Goal: Task Accomplishment & Management: Complete application form

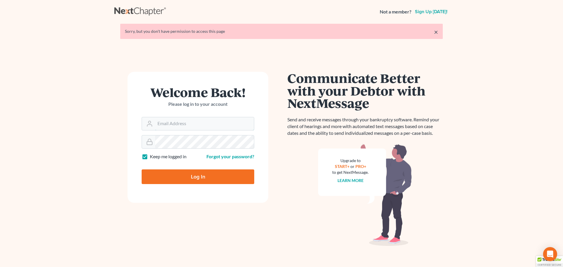
type input "[EMAIL_ADDRESS][DOMAIN_NAME]"
click at [220, 173] on input "Log In" at bounding box center [198, 177] width 113 height 15
type input "Thinking..."
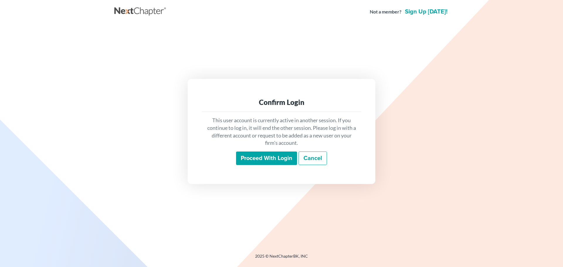
click at [280, 157] on input "Proceed with login" at bounding box center [266, 158] width 61 height 13
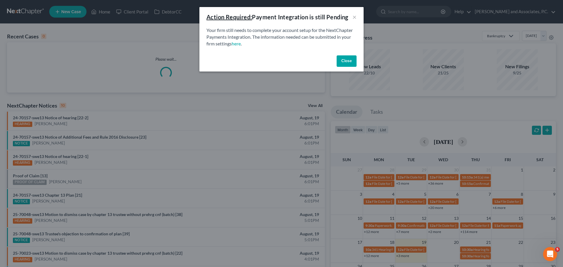
click at [343, 61] on button "Close" at bounding box center [347, 61] width 20 height 12
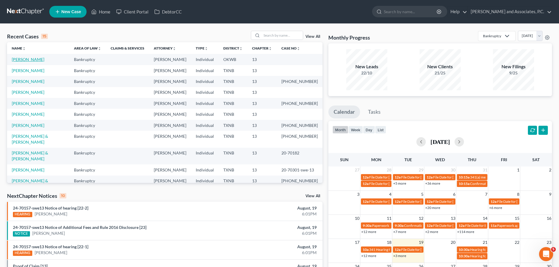
click at [29, 60] on link "Bard, Richard" at bounding box center [28, 59] width 33 height 5
select select "1"
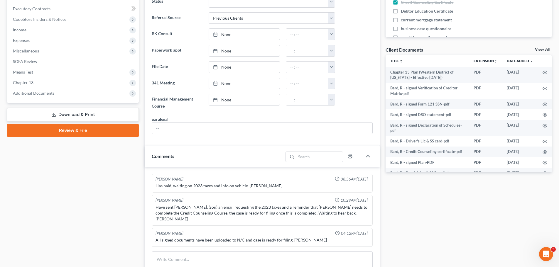
scroll to position [176, 0]
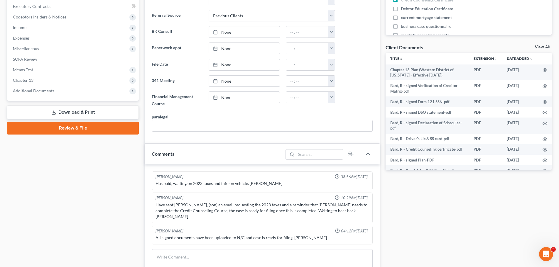
click at [77, 128] on link "Review & File" at bounding box center [73, 128] width 132 height 13
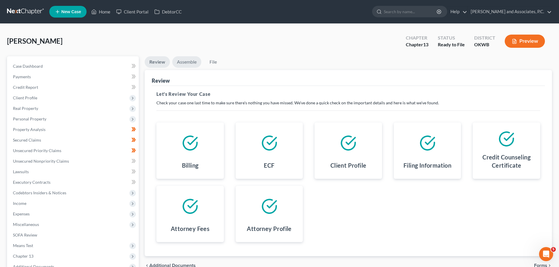
click at [187, 61] on link "Assemble" at bounding box center [186, 61] width 29 height 11
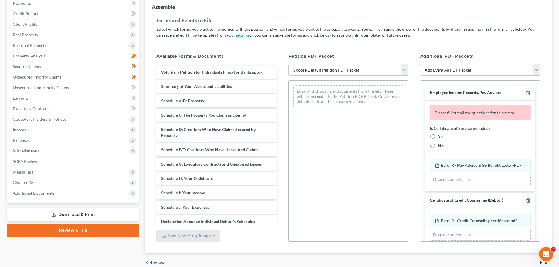
scroll to position [88, 0]
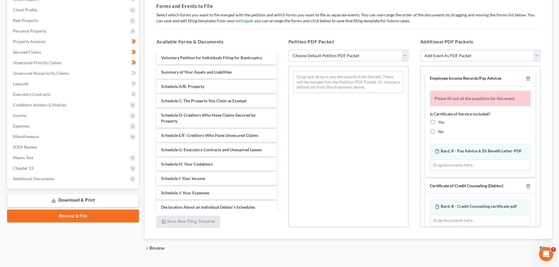
click at [438, 130] on label "No" at bounding box center [441, 132] width 6 height 6
click at [440, 130] on input "No" at bounding box center [442, 131] width 4 height 4
radio input "true"
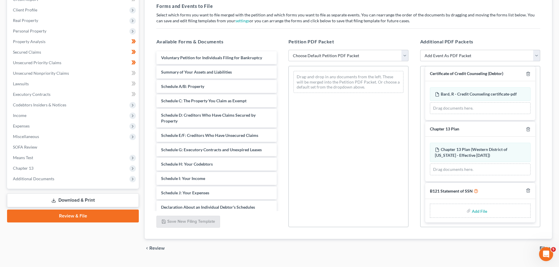
scroll to position [98, 0]
click at [479, 211] on input "file" at bounding box center [479, 211] width 14 height 11
click at [43, 178] on span "Additional Documents" at bounding box center [33, 178] width 41 height 5
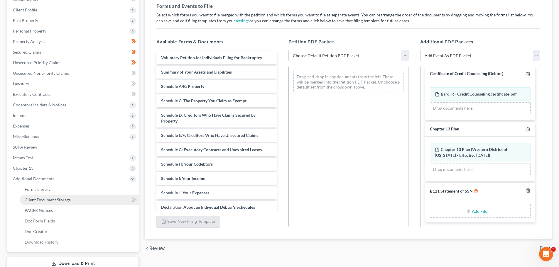
click at [42, 198] on span "Client Document Storage" at bounding box center [48, 199] width 46 height 5
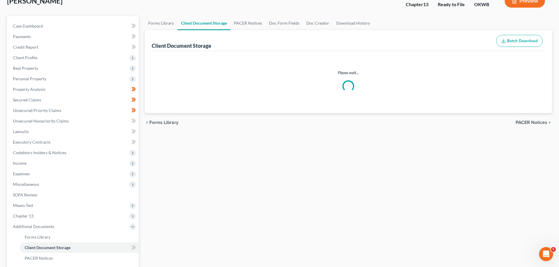
scroll to position [4, 0]
select select "3"
select select "0"
select select "2"
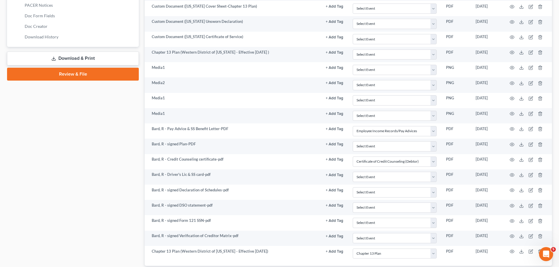
scroll to position [323, 0]
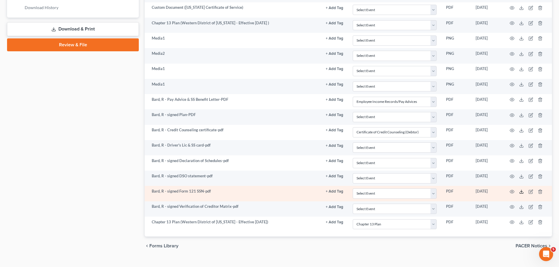
click at [522, 192] on icon at bounding box center [521, 192] width 5 height 5
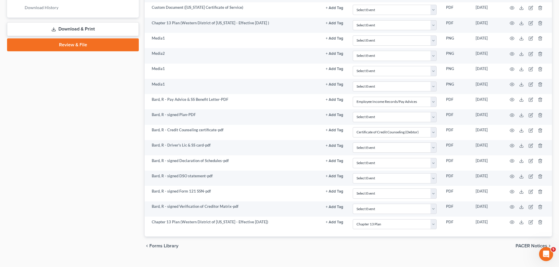
click at [78, 41] on link "Review & File" at bounding box center [73, 44] width 132 height 13
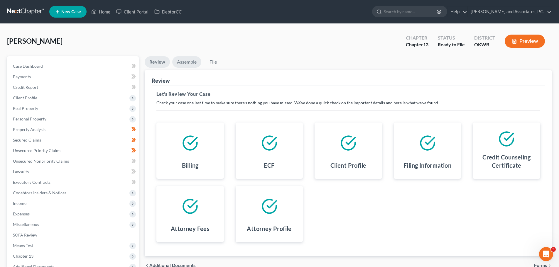
click at [186, 61] on link "Assemble" at bounding box center [186, 61] width 29 height 11
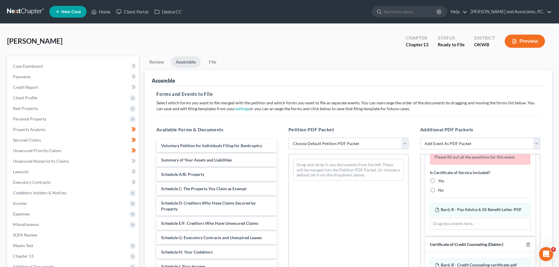
click at [438, 190] on label "No" at bounding box center [441, 190] width 6 height 6
click at [440, 190] on input "No" at bounding box center [442, 189] width 4 height 4
radio input "true"
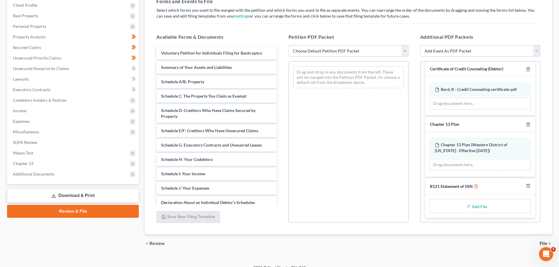
scroll to position [101, 0]
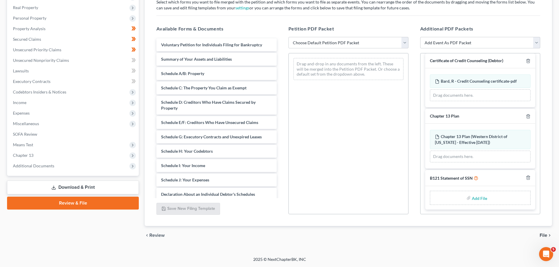
click at [478, 198] on input "file" at bounding box center [479, 198] width 14 height 11
type input "C:\fakepath\Bard-SSN.pdf"
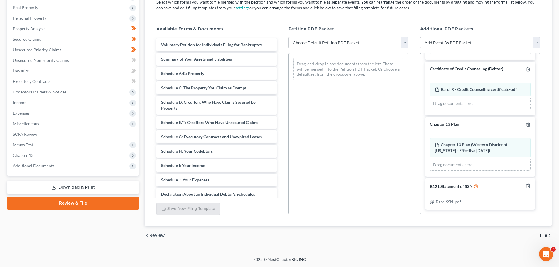
scroll to position [90, 0]
click at [542, 236] on span "File" at bounding box center [544, 235] width 8 height 5
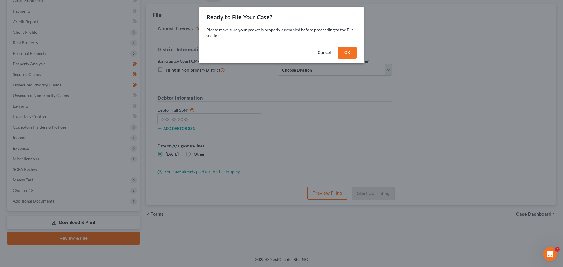
click at [345, 55] on button "OK" at bounding box center [347, 53] width 19 height 12
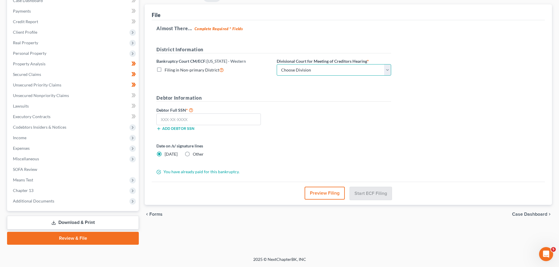
click at [332, 67] on select "Choose Division Oklahoma City" at bounding box center [334, 70] width 114 height 12
select select "0"
click at [277, 64] on select "Choose Division Oklahoma City" at bounding box center [334, 70] width 114 height 12
click at [219, 117] on input "text" at bounding box center [208, 120] width 104 height 12
type input "033-36-8318"
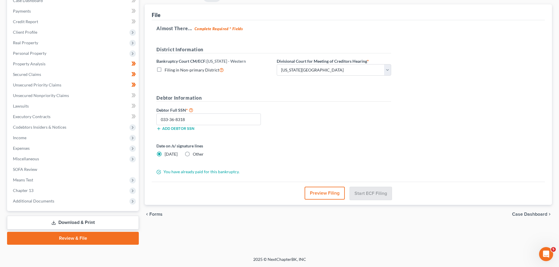
click at [269, 151] on div "Date on /s/ signature lines Today Other" at bounding box center [213, 150] width 120 height 14
click at [209, 121] on input "033-36-8318" at bounding box center [208, 120] width 104 height 12
click at [328, 196] on button "Preview Filing" at bounding box center [325, 193] width 40 height 13
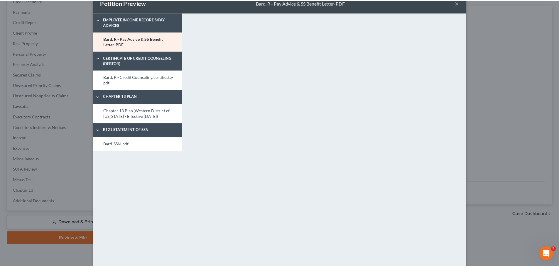
scroll to position [0, 0]
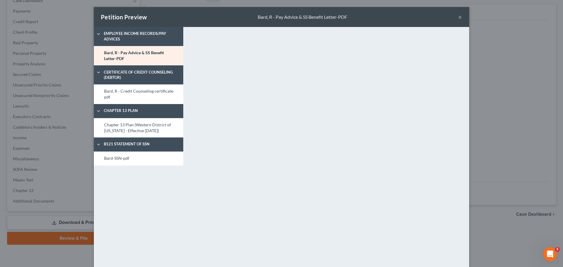
click at [458, 17] on button "×" at bounding box center [460, 16] width 4 height 7
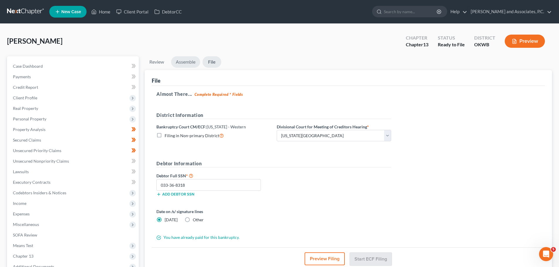
click at [184, 60] on link "Assemble" at bounding box center [185, 61] width 29 height 11
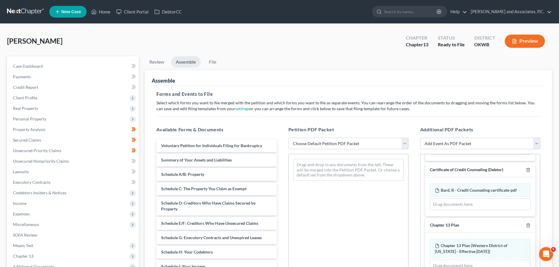
click at [369, 148] on select "Choose Default Petition PDF Packet Complete Bankruptcy Petition (all forms and …" at bounding box center [348, 144] width 120 height 12
select select "2"
click at [288, 138] on select "Choose Default Petition PDF Packet Complete Bankruptcy Petition (all forms and …" at bounding box center [348, 144] width 120 height 12
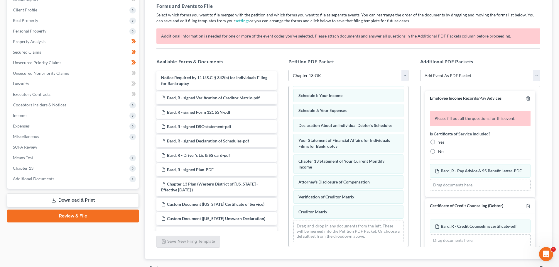
click at [438, 152] on label "No" at bounding box center [441, 152] width 6 height 6
click at [440, 152] on input "No" at bounding box center [442, 151] width 4 height 4
radio input "true"
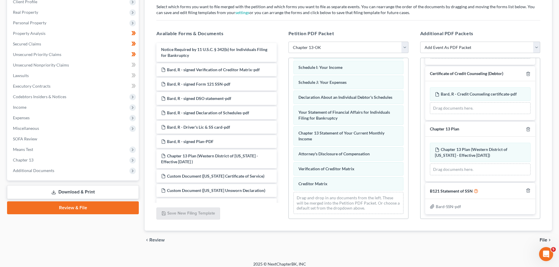
scroll to position [101, 0]
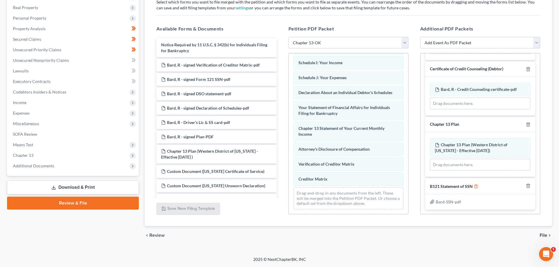
click at [543, 236] on span "File" at bounding box center [544, 235] width 8 height 5
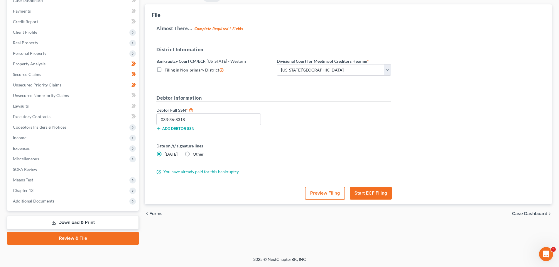
scroll to position [66, 0]
click at [364, 190] on button "Start ECF Filing" at bounding box center [371, 193] width 42 height 13
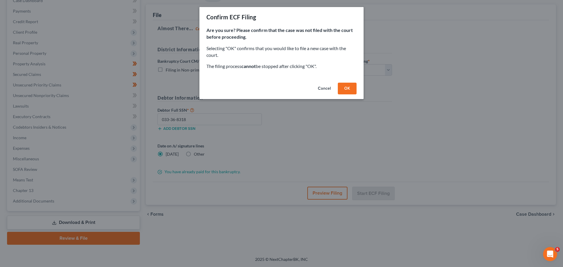
click at [349, 87] on button "OK" at bounding box center [347, 89] width 19 height 12
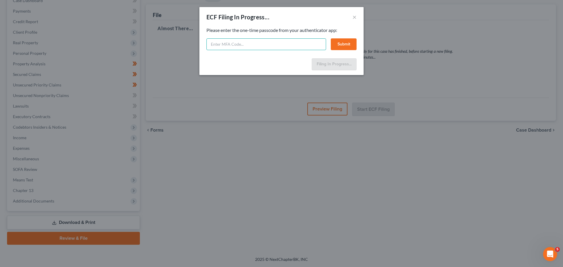
click at [237, 47] on input "text" at bounding box center [267, 44] width 120 height 12
select select "0"
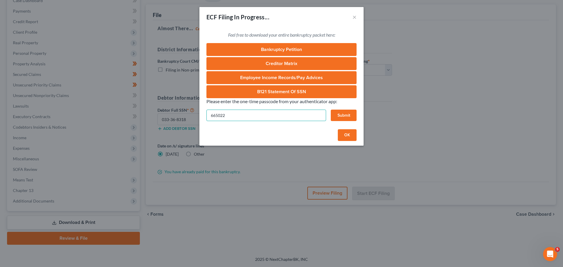
type input "665022"
click at [345, 116] on button "Submit" at bounding box center [344, 116] width 26 height 12
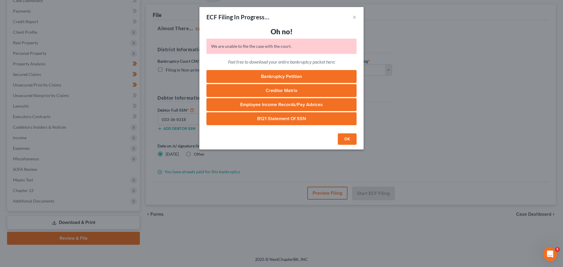
click at [347, 141] on button "OK" at bounding box center [347, 139] width 19 height 12
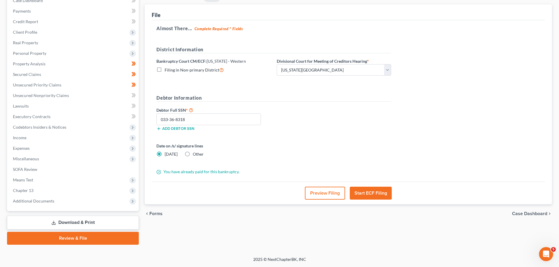
click at [73, 224] on link "Download & Print" at bounding box center [73, 223] width 132 height 14
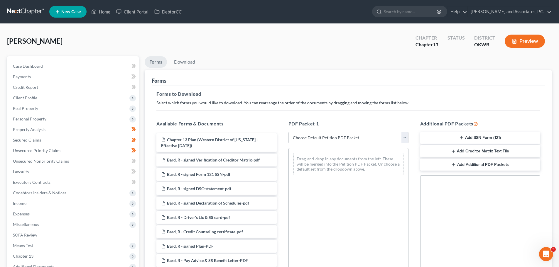
click at [325, 140] on select "Choose Default Petition PDF Packet Complete Bankruptcy Petition (all forms and …" at bounding box center [348, 138] width 120 height 12
select select "0"
click at [288, 132] on select "Choose Default Petition PDF Packet Complete Bankruptcy Petition (all forms and …" at bounding box center [348, 138] width 120 height 12
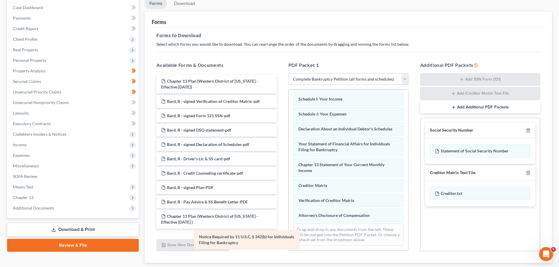
scroll to position [145, 0]
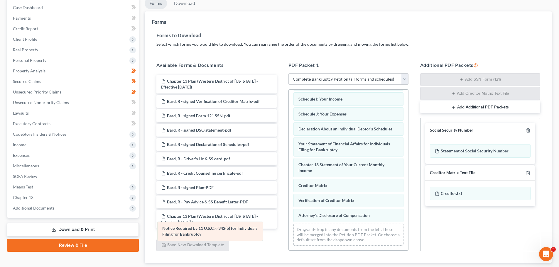
drag, startPoint x: 337, startPoint y: 197, endPoint x: 200, endPoint y: 230, distance: 140.4
click at [289, 230] on div "Notice Required by 11 U.S.C. § 342(b) for Individuals Filing for Bankruptcy Vol…" at bounding box center [348, 100] width 119 height 300
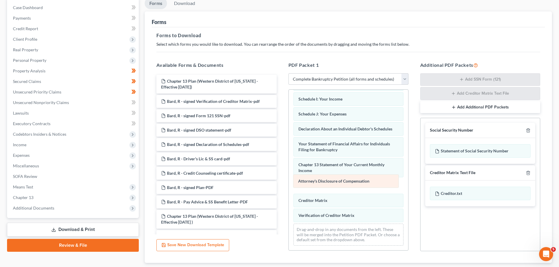
drag, startPoint x: 313, startPoint y: 215, endPoint x: 313, endPoint y: 181, distance: 34.0
click at [313, 181] on div "Attorney's Disclosure of Compensation Voluntary Petition for Individuals Filing…" at bounding box center [348, 100] width 119 height 300
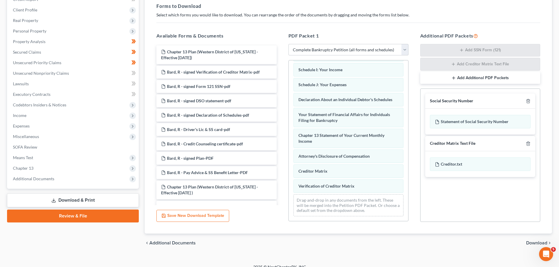
scroll to position [96, 0]
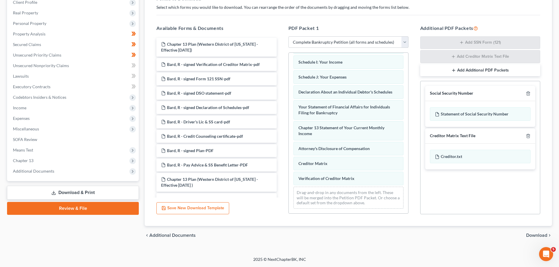
click at [535, 237] on span "Download" at bounding box center [536, 235] width 21 height 5
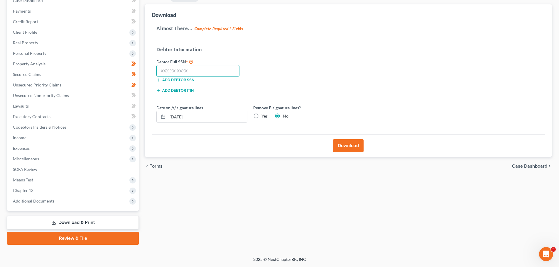
click at [203, 72] on input "text" at bounding box center [197, 71] width 83 height 12
type input "033-36-8318"
click at [345, 142] on button "Download" at bounding box center [348, 145] width 31 height 13
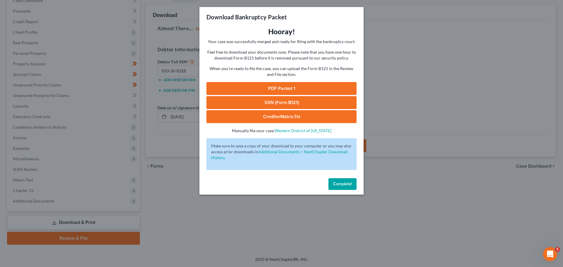
click at [289, 86] on link "PDF Packet 1" at bounding box center [282, 88] width 150 height 13
click at [274, 114] on link "CreditorMatrix.txt" at bounding box center [282, 116] width 150 height 13
click at [340, 183] on span "Complete!" at bounding box center [342, 184] width 19 height 5
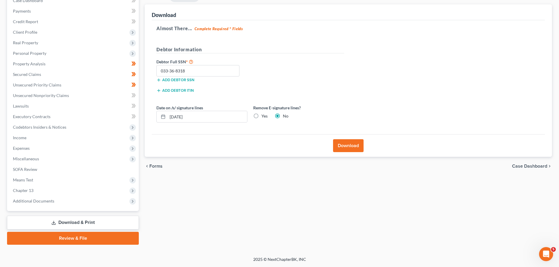
click at [81, 222] on link "Download & Print" at bounding box center [73, 223] width 132 height 14
click at [344, 150] on button "Download" at bounding box center [348, 145] width 31 height 13
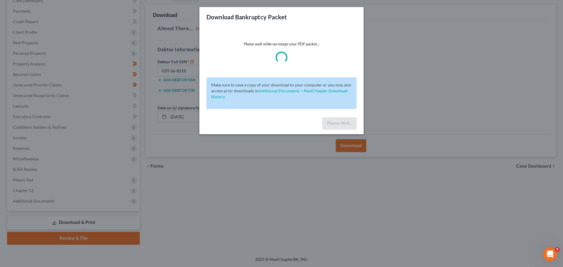
click at [458, 80] on div "Download Bankruptcy Packet Please wait while we merge your PDF packet... Make s…" at bounding box center [281, 133] width 563 height 267
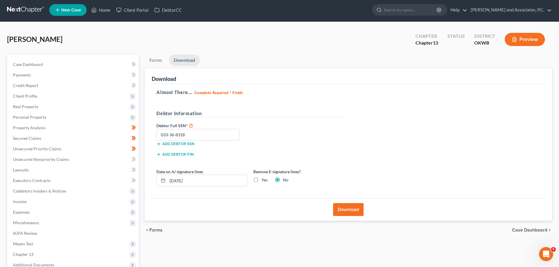
scroll to position [0, 0]
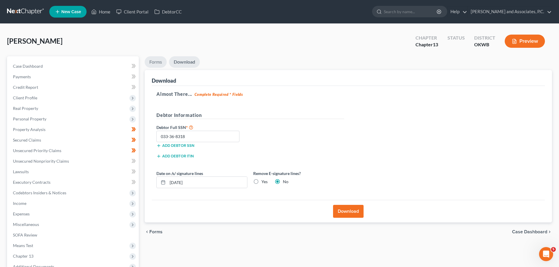
click at [152, 60] on link "Forms" at bounding box center [156, 61] width 22 height 11
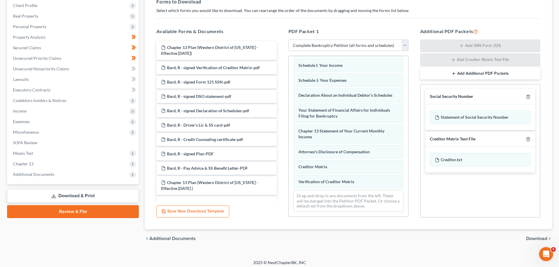
scroll to position [96, 0]
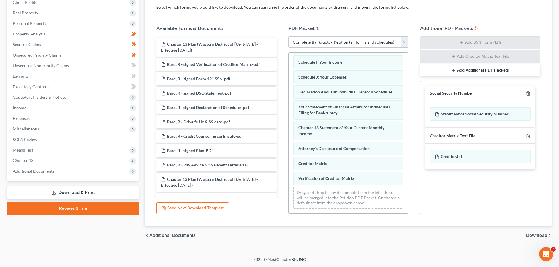
click at [471, 70] on button "Add Additional PDF Packets" at bounding box center [480, 70] width 120 height 12
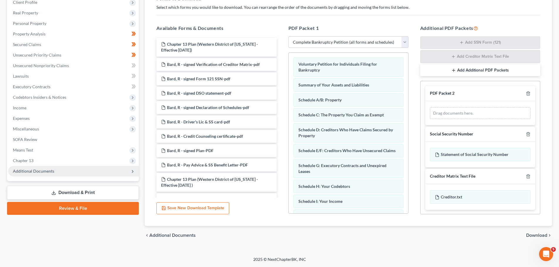
click at [33, 170] on span "Additional Documents" at bounding box center [33, 171] width 41 height 5
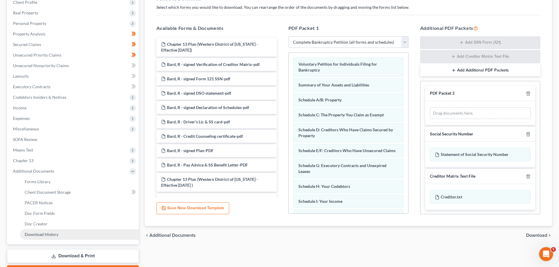
click at [43, 236] on span "Download History" at bounding box center [42, 234] width 34 height 5
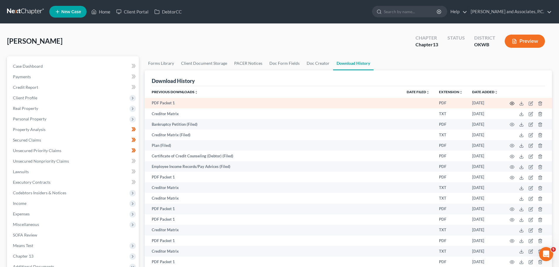
click at [512, 103] on circle "button" at bounding box center [511, 103] width 1 height 1
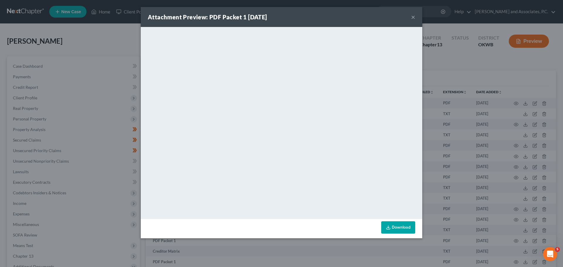
click at [411, 16] on div "Attachment Preview: PDF Packet 1 02/10/2025 ×" at bounding box center [282, 17] width 282 height 20
click at [413, 16] on button "×" at bounding box center [413, 16] width 4 height 7
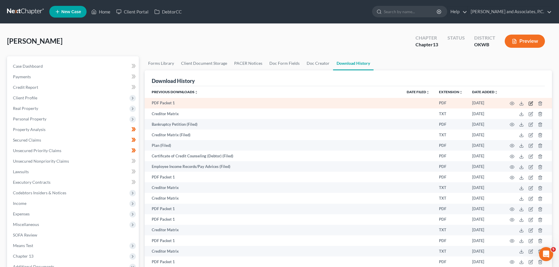
click at [529, 104] on icon "button" at bounding box center [530, 103] width 5 height 5
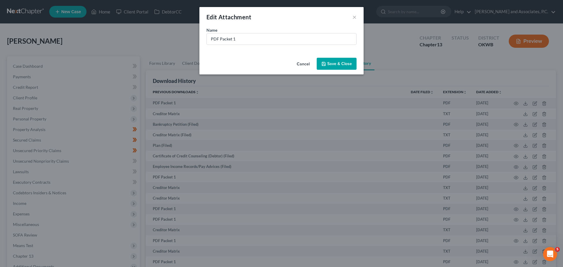
click at [299, 62] on button "Cancel" at bounding box center [303, 64] width 22 height 12
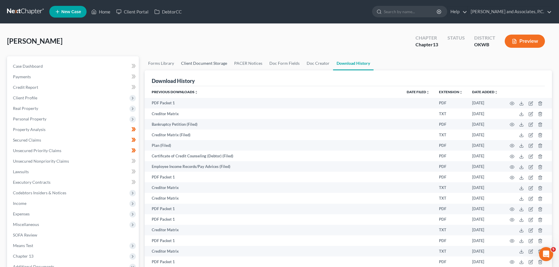
click at [203, 63] on link "Client Document Storage" at bounding box center [204, 63] width 53 height 14
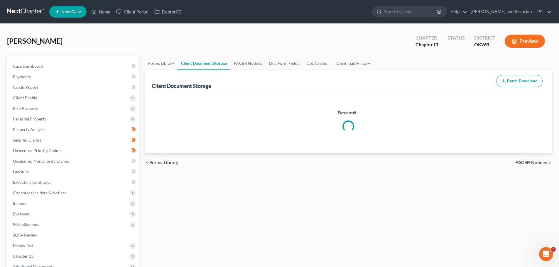
select select "3"
select select "0"
select select "2"
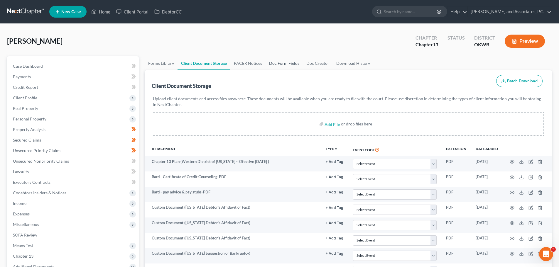
click at [283, 63] on link "Doc Form Fields" at bounding box center [284, 63] width 37 height 14
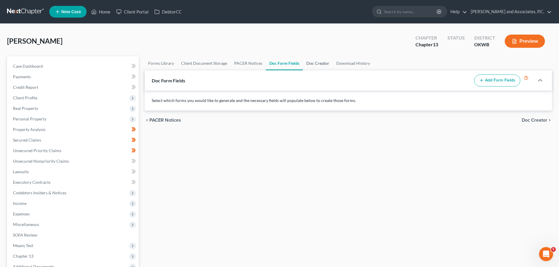
click at [315, 65] on link "Doc Creator" at bounding box center [318, 63] width 30 height 14
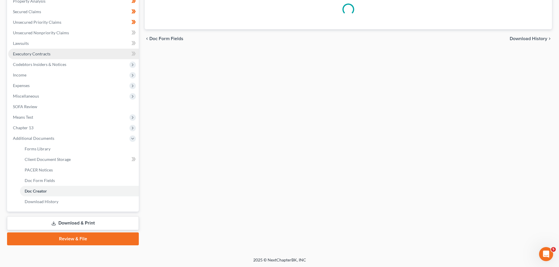
scroll to position [129, 0]
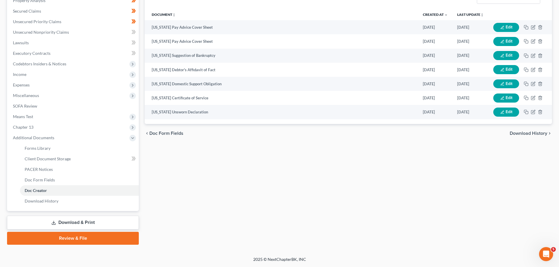
click at [72, 224] on link "Download & Print" at bounding box center [73, 223] width 132 height 14
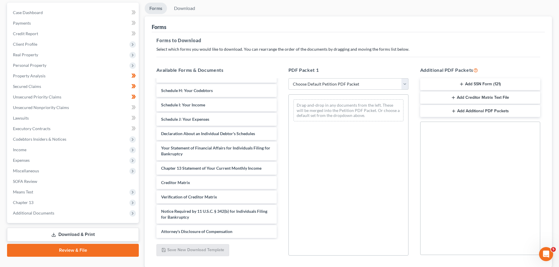
scroll to position [59, 0]
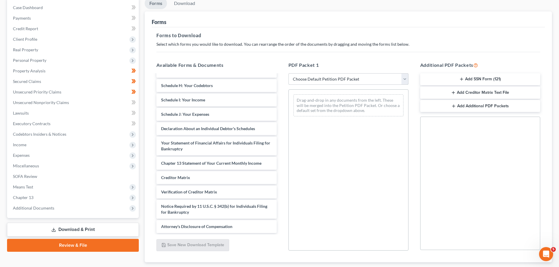
click at [321, 80] on select "Choose Default Petition PDF Packet Complete Bankruptcy Petition (all forms and …" at bounding box center [348, 79] width 120 height 12
click at [491, 94] on button "Add Creditor Matrix Text File" at bounding box center [480, 93] width 120 height 12
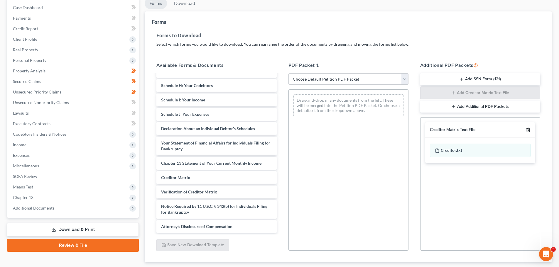
click at [528, 130] on line "button" at bounding box center [528, 130] width 0 height 1
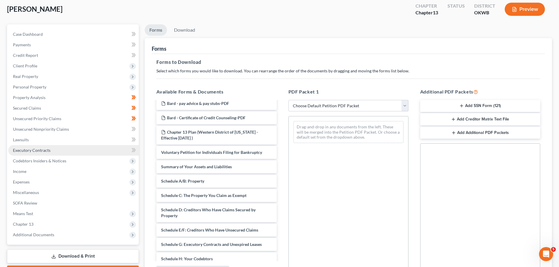
scroll to position [95, 0]
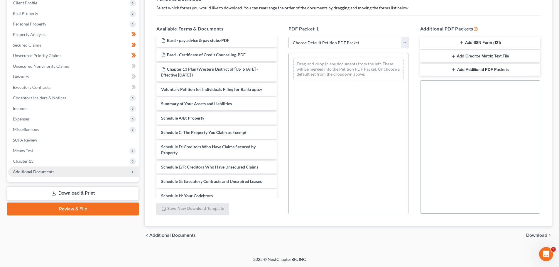
click at [43, 174] on span "Additional Documents" at bounding box center [33, 171] width 41 height 5
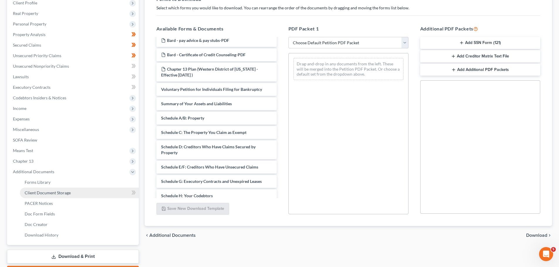
click at [45, 192] on span "Client Document Storage" at bounding box center [48, 192] width 46 height 5
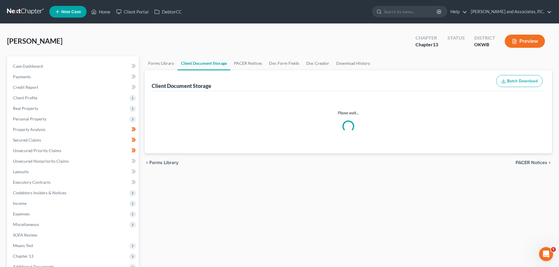
select select "3"
select select "0"
select select "2"
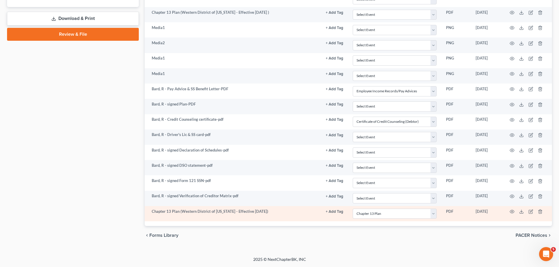
scroll to position [304, 0]
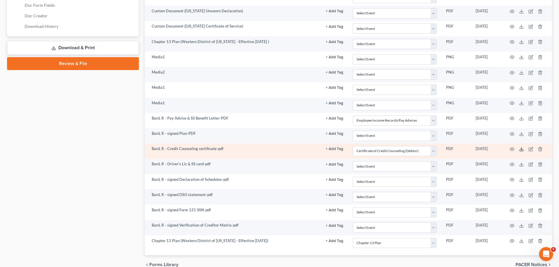
click at [522, 148] on icon at bounding box center [521, 149] width 5 height 5
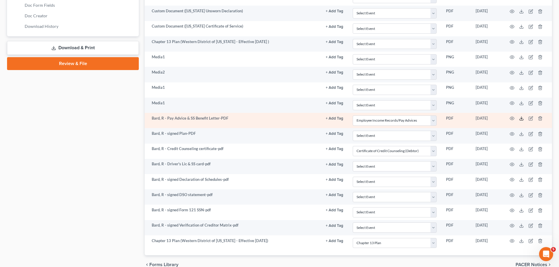
click at [522, 119] on polyline at bounding box center [521, 118] width 2 height 1
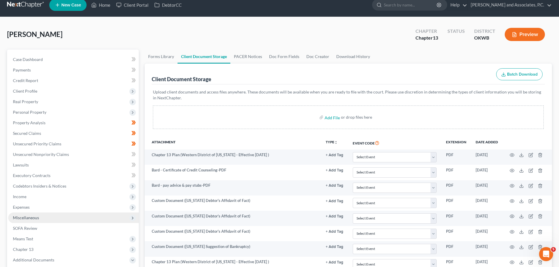
scroll to position [0, 0]
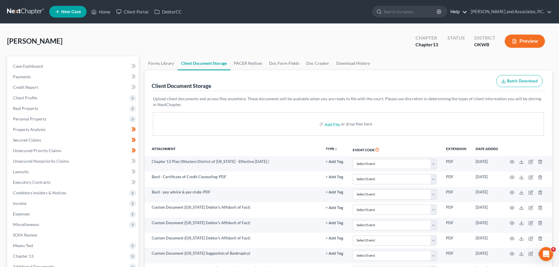
click at [459, 10] on link "Help" at bounding box center [457, 11] width 20 height 11
click at [449, 23] on link "Help Center" at bounding box center [443, 24] width 47 height 10
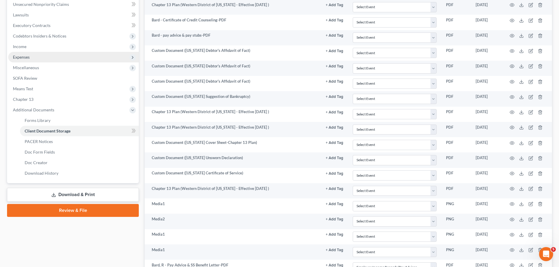
scroll to position [147, 0]
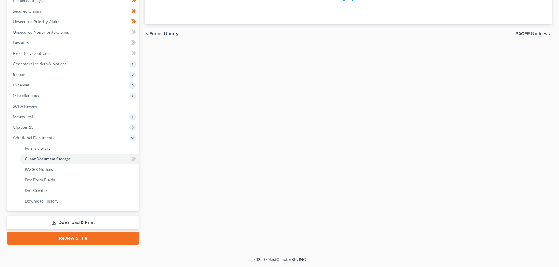
select select "3"
select select "0"
select select "2"
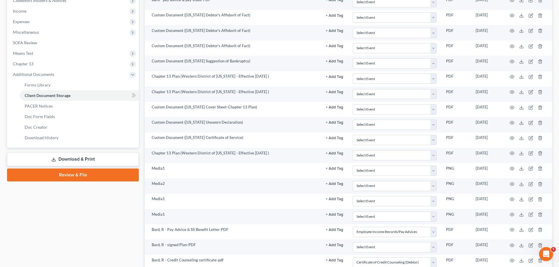
scroll to position [235, 0]
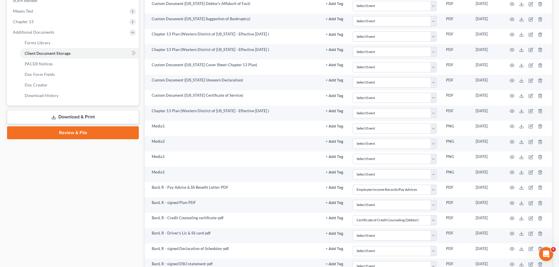
click at [81, 133] on link "Review & File" at bounding box center [73, 132] width 132 height 13
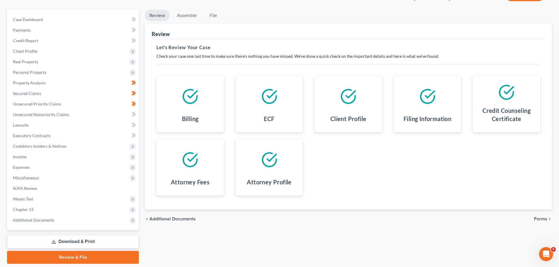
scroll to position [36, 0]
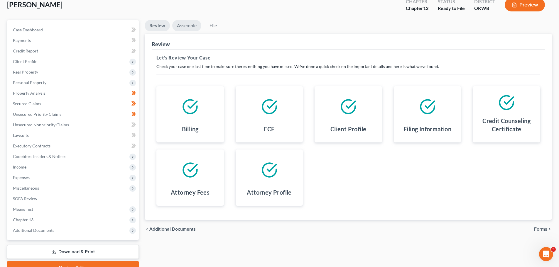
click at [185, 28] on link "Assemble" at bounding box center [186, 25] width 29 height 11
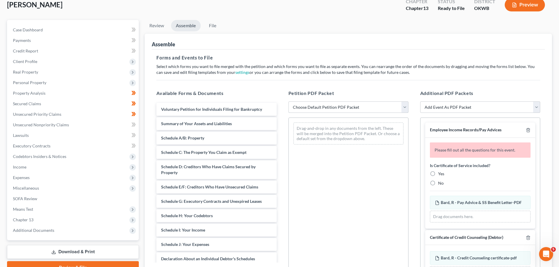
click at [346, 104] on select "Choose Default Petition PDF Packet Complete Bankruptcy Petition (all forms and …" at bounding box center [348, 108] width 120 height 12
click at [330, 143] on div "Drag-and-drop in any documents from the left. These will be merged into the Pet…" at bounding box center [348, 134] width 110 height 22
click at [333, 107] on select "Choose Default Petition PDF Packet Complete Bankruptcy Petition (all forms and …" at bounding box center [348, 108] width 120 height 12
select select "2"
click at [288, 102] on select "Choose Default Petition PDF Packet Complete Bankruptcy Petition (all forms and …" at bounding box center [348, 108] width 120 height 12
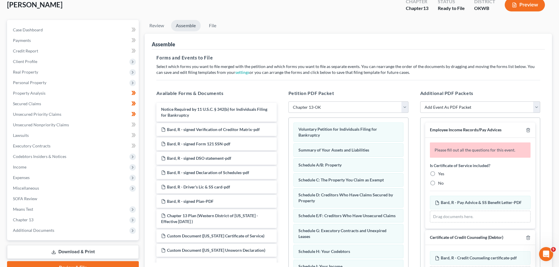
click at [438, 181] on label "No" at bounding box center [441, 183] width 6 height 6
click at [440, 181] on input "No" at bounding box center [442, 182] width 4 height 4
radio input "true"
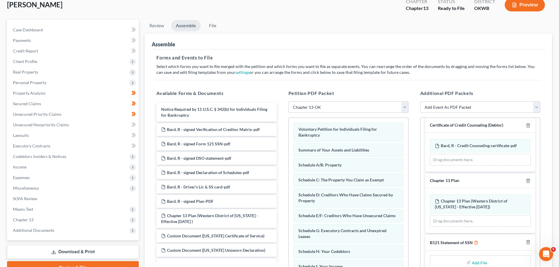
scroll to position [98, 0]
click at [527, 180] on icon "button" at bounding box center [528, 181] width 3 height 4
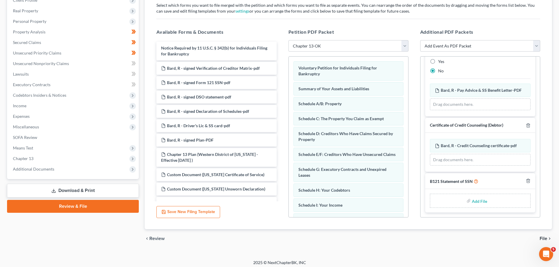
scroll to position [101, 0]
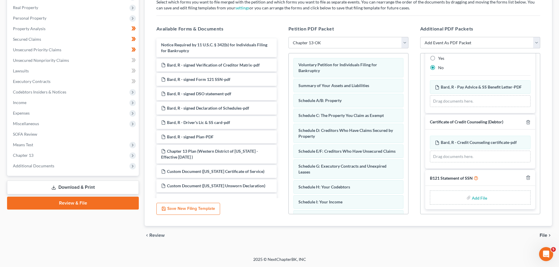
click at [477, 200] on input "file" at bounding box center [479, 197] width 14 height 11
type input "C:\fakepath\Bard-SSN.pdf"
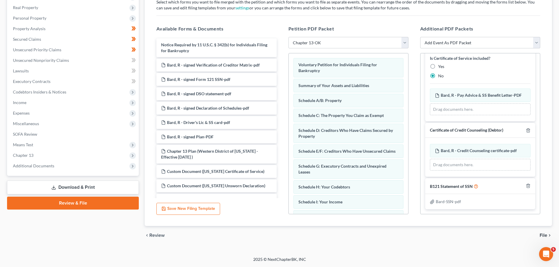
click at [542, 236] on span "File" at bounding box center [544, 235] width 8 height 5
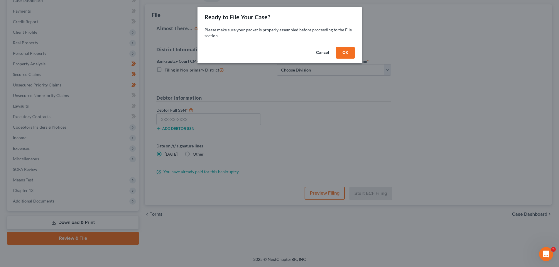
scroll to position [66, 0]
click at [348, 53] on button "OK" at bounding box center [347, 53] width 19 height 12
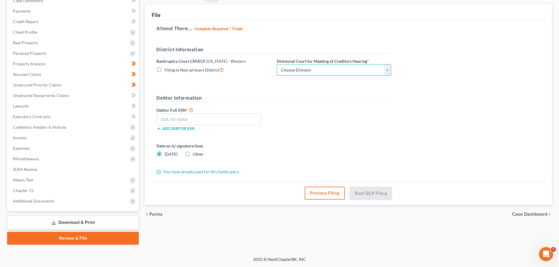
click at [310, 69] on select "Choose Division Oklahoma City" at bounding box center [334, 70] width 114 height 12
select select "0"
click at [277, 64] on select "Choose Division Oklahoma City" at bounding box center [334, 70] width 114 height 12
click at [178, 121] on input "text" at bounding box center [208, 120] width 104 height 12
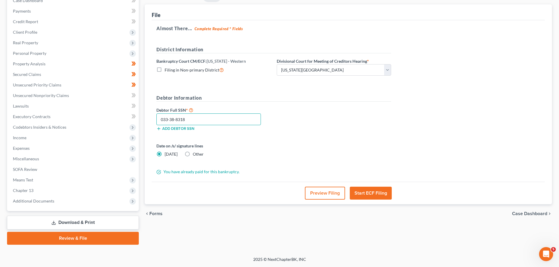
type input "033-38-8318"
click at [367, 192] on button "Start ECF Filing" at bounding box center [371, 193] width 42 height 13
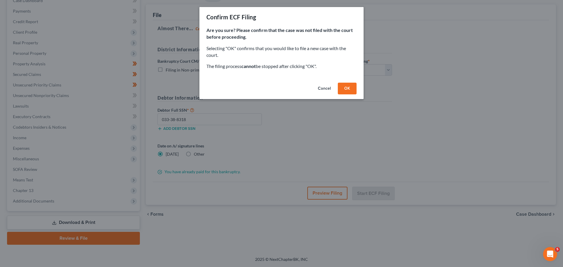
click at [344, 86] on button "OK" at bounding box center [347, 89] width 19 height 12
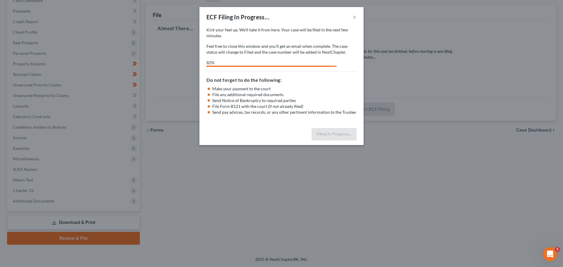
select select "0"
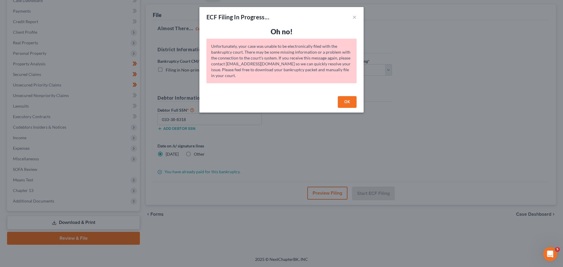
click at [347, 104] on button "OK" at bounding box center [347, 102] width 19 height 12
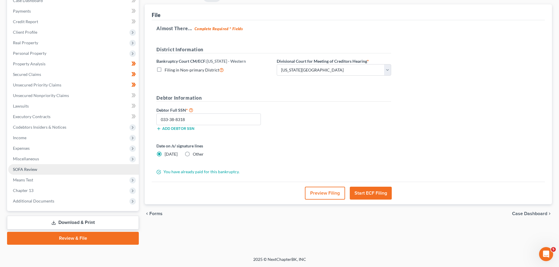
scroll to position [0, 0]
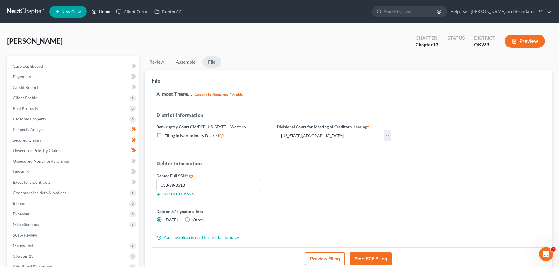
click at [104, 12] on link "Home" at bounding box center [100, 11] width 25 height 11
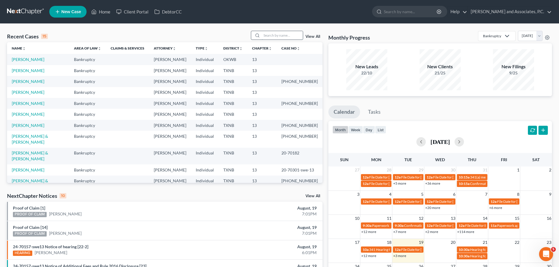
click at [273, 37] on input "search" at bounding box center [282, 35] width 41 height 9
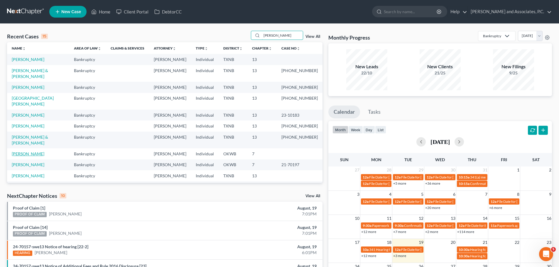
type input "dan"
click at [24, 151] on link "Daniel, Rita" at bounding box center [28, 153] width 33 height 5
select select "1"
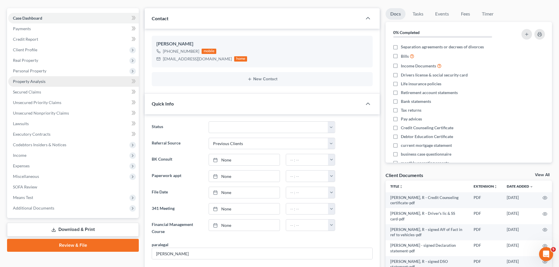
scroll to position [59, 0]
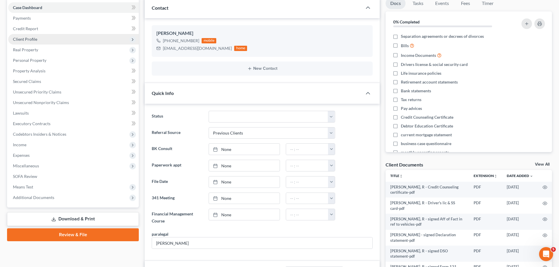
click at [28, 41] on span "Client Profile" at bounding box center [25, 39] width 24 height 5
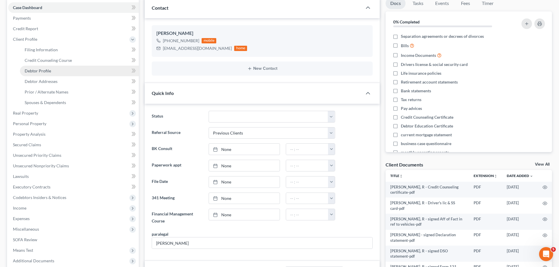
click at [40, 71] on span "Debtor Profile" at bounding box center [38, 70] width 26 height 5
select select "1"
select select "2"
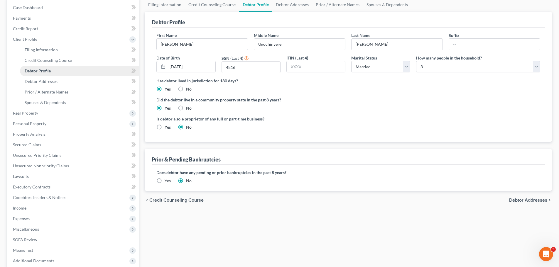
scroll to position [12, 0]
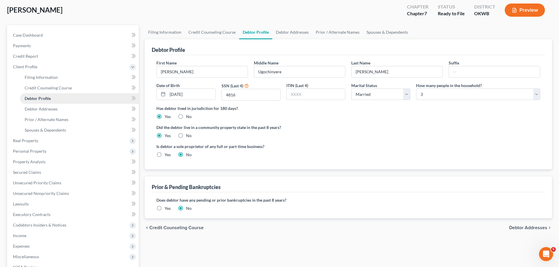
radio input "true"
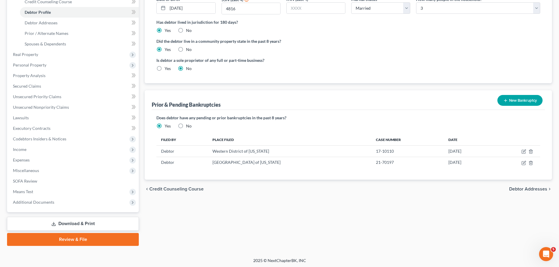
scroll to position [119, 0]
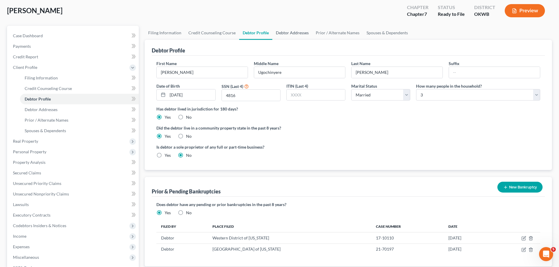
click at [297, 33] on link "Debtor Addresses" at bounding box center [292, 33] width 40 height 14
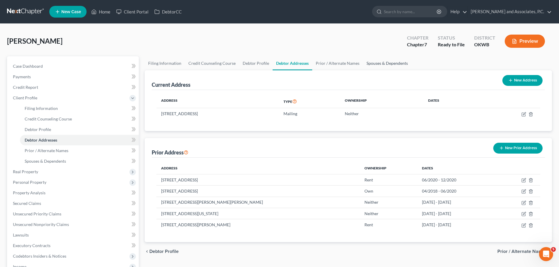
click at [367, 64] on link "Spouses & Dependents" at bounding box center [387, 63] width 48 height 14
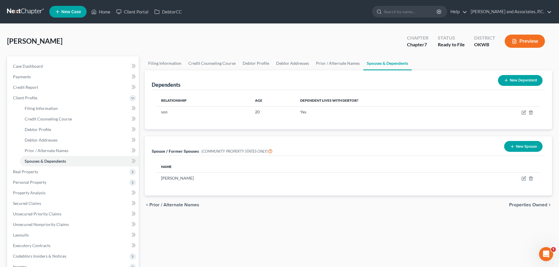
click at [515, 206] on span "Properties Owned" at bounding box center [528, 205] width 38 height 5
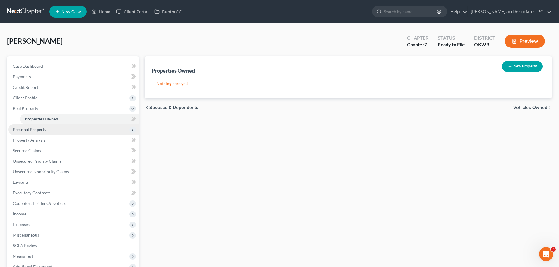
click at [32, 128] on span "Personal Property" at bounding box center [29, 129] width 33 height 5
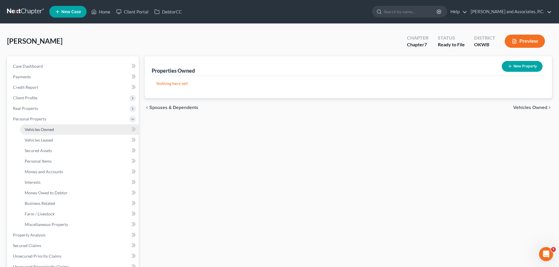
click at [32, 129] on span "Vehicles Owned" at bounding box center [39, 129] width 29 height 5
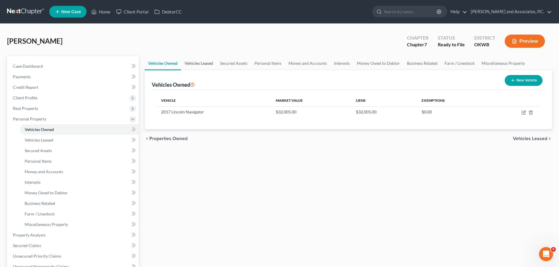
click at [203, 62] on link "Vehicles Leased" at bounding box center [199, 63] width 36 height 14
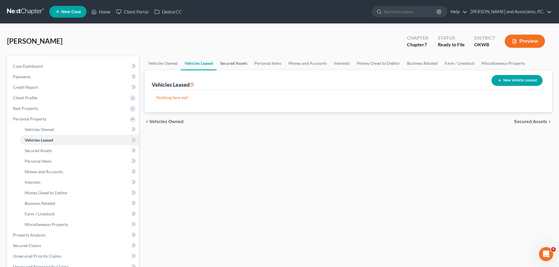
click at [236, 62] on link "Secured Assets" at bounding box center [234, 63] width 34 height 14
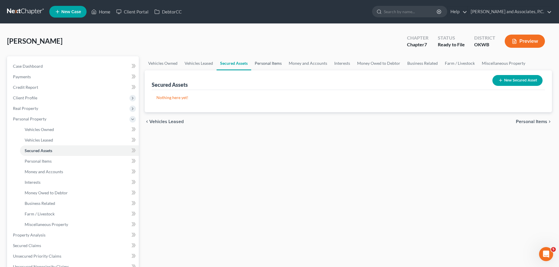
click at [258, 62] on link "Personal Items" at bounding box center [268, 63] width 34 height 14
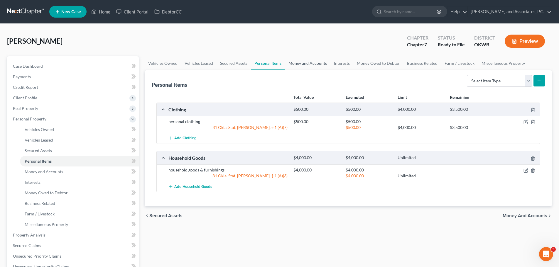
click at [294, 63] on link "Money and Accounts" at bounding box center [307, 63] width 45 height 14
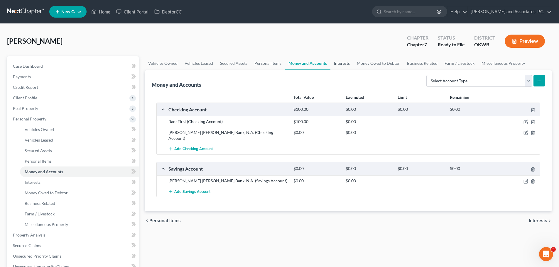
click at [342, 63] on link "Interests" at bounding box center [341, 63] width 23 height 14
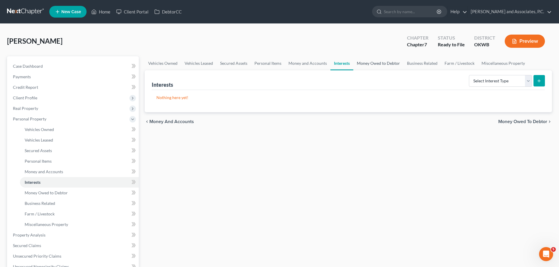
click at [373, 63] on link "Money Owed to Debtor" at bounding box center [378, 63] width 50 height 14
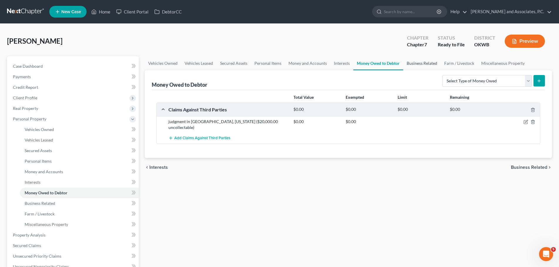
click at [420, 62] on link "Business Related" at bounding box center [422, 63] width 38 height 14
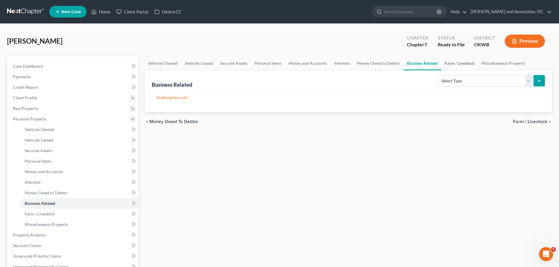
click at [453, 65] on link "Farm / Livestock" at bounding box center [459, 63] width 37 height 14
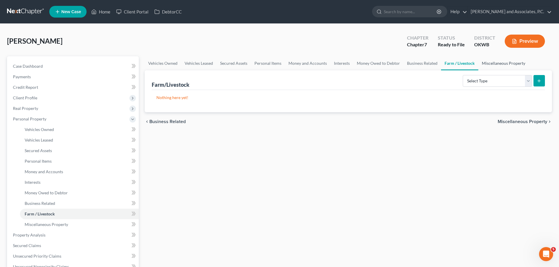
click at [491, 62] on link "Miscellaneous Property" at bounding box center [503, 63] width 50 height 14
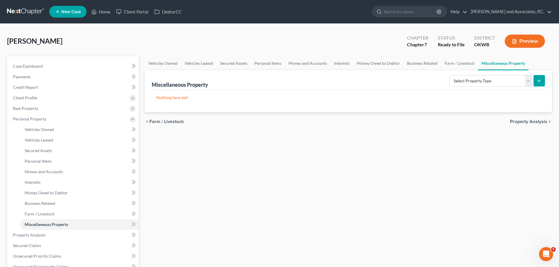
click at [525, 121] on span "Property Analysis" at bounding box center [528, 121] width 37 height 5
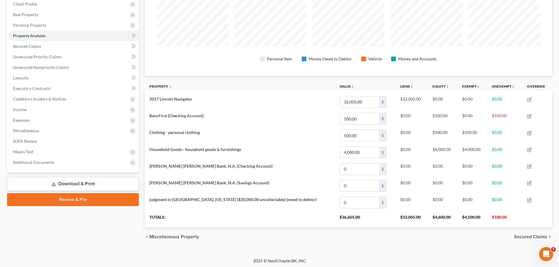
scroll to position [95, 0]
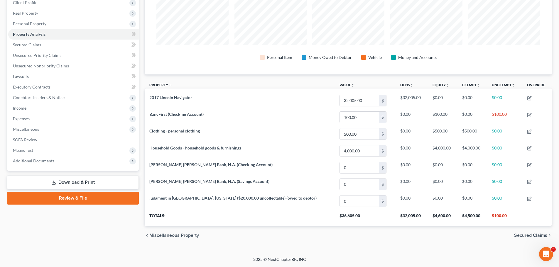
click at [527, 236] on span "Secured Claims" at bounding box center [530, 235] width 33 height 5
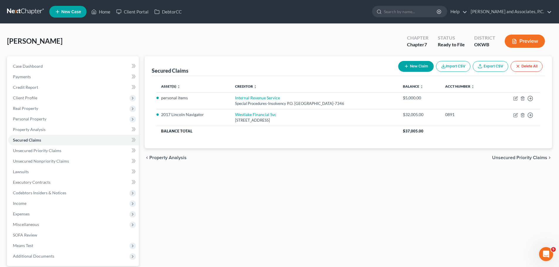
click at [505, 159] on span "Unsecured Priority Claims" at bounding box center [519, 158] width 55 height 5
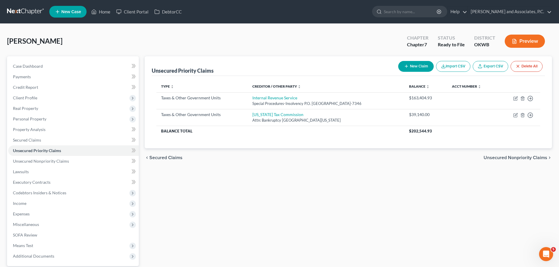
click at [505, 159] on span "Unsecured Nonpriority Claims" at bounding box center [516, 158] width 64 height 5
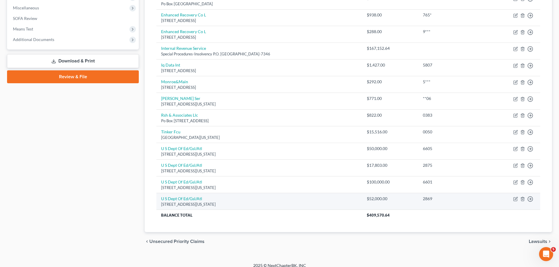
scroll to position [223, 0]
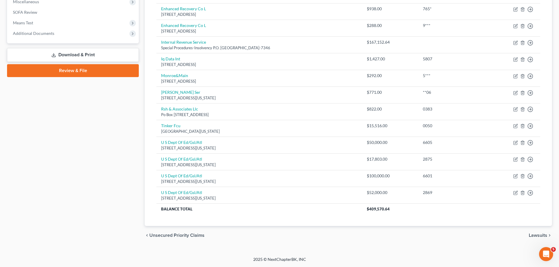
click at [541, 234] on span "Lawsuits" at bounding box center [538, 235] width 18 height 5
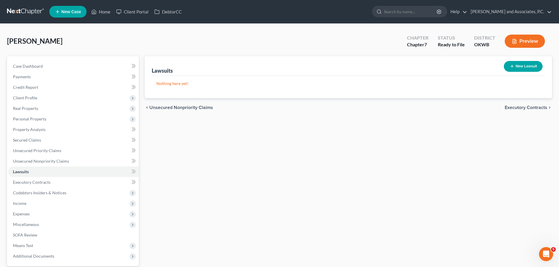
click at [523, 108] on span "Executory Contracts" at bounding box center [526, 107] width 43 height 5
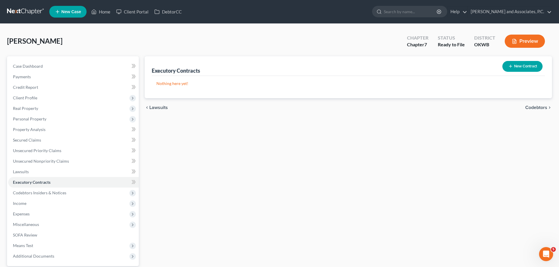
click at [523, 108] on div "chevron_left Lawsuits Codebtors chevron_right" at bounding box center [348, 107] width 407 height 19
click at [533, 108] on span "Codebtors" at bounding box center [536, 107] width 22 height 5
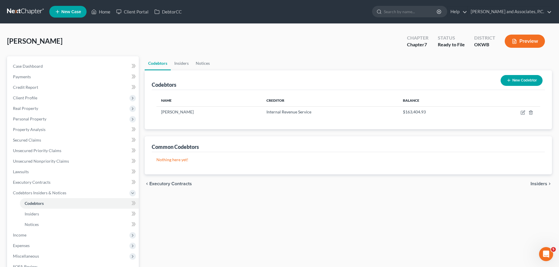
click at [542, 183] on span "Insiders" at bounding box center [538, 184] width 17 height 5
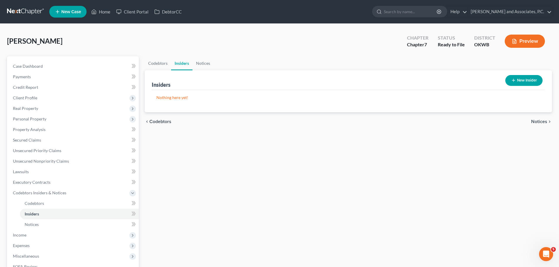
click at [540, 121] on span "Notices" at bounding box center [539, 121] width 16 height 5
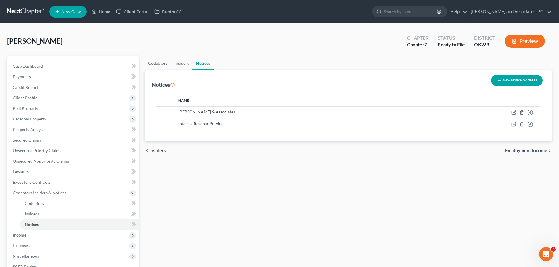
click at [535, 151] on span "Employment Income" at bounding box center [526, 150] width 42 height 5
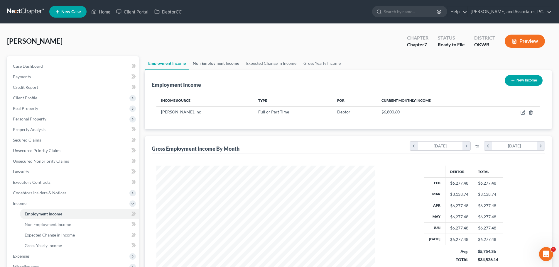
click at [213, 61] on link "Non Employment Income" at bounding box center [215, 63] width 53 height 14
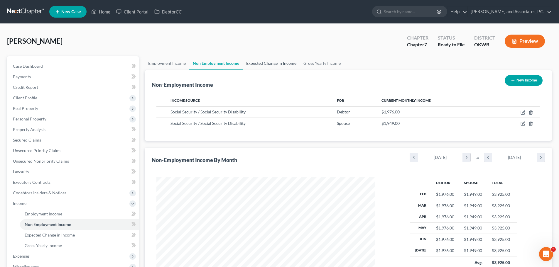
scroll to position [109, 231]
click at [269, 62] on link "Expected Change in Income" at bounding box center [271, 63] width 57 height 14
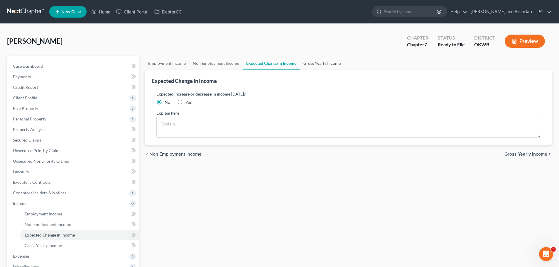
click at [316, 65] on link "Gross Yearly Income" at bounding box center [322, 63] width 44 height 14
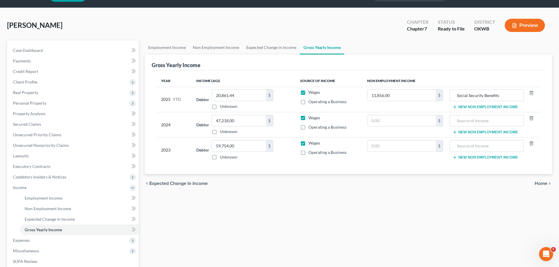
scroll to position [29, 0]
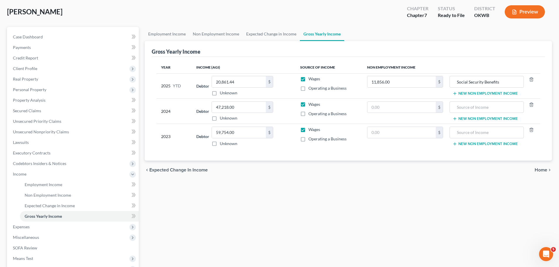
click at [538, 171] on span "Home" at bounding box center [541, 170] width 13 height 5
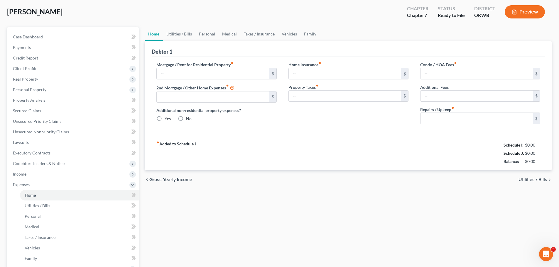
scroll to position [1, 0]
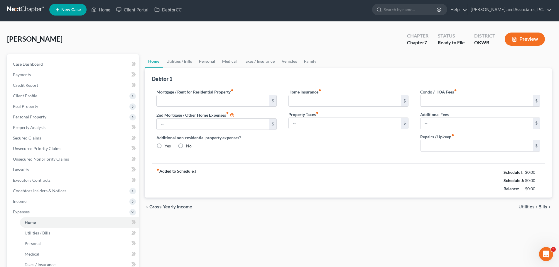
type input "2,300.00"
type input "0.00"
radio input "true"
type input "0.00"
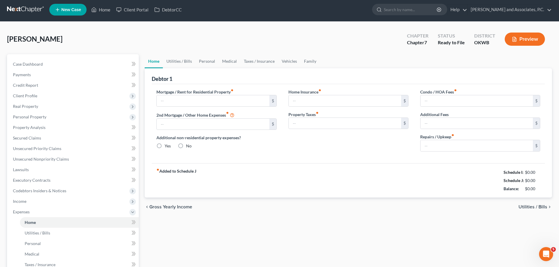
type input "0.00"
type input "50.00"
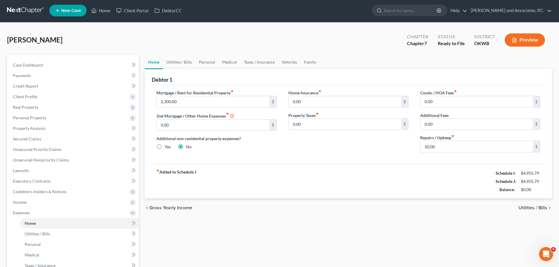
scroll to position [0, 0]
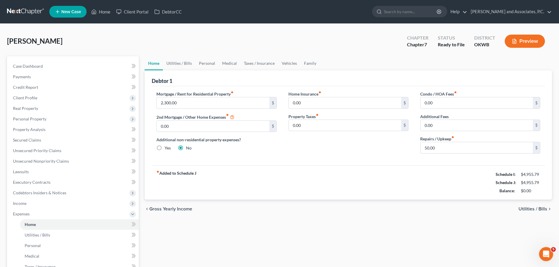
click at [531, 208] on span "Utilities / Bills" at bounding box center [532, 209] width 29 height 5
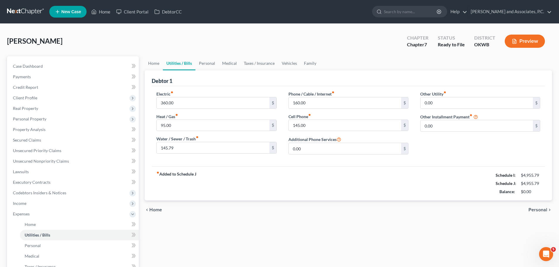
click at [531, 208] on span "Personal" at bounding box center [537, 210] width 19 height 5
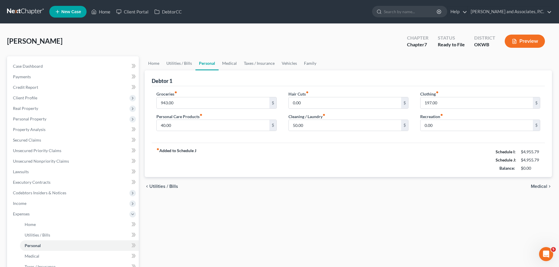
click at [531, 208] on div "Home Utilities / Bills Personal Medical Taxes / Insurance Vehicles Family Debto…" at bounding box center [348, 215] width 413 height 318
click at [541, 185] on span "Medical" at bounding box center [539, 186] width 16 height 5
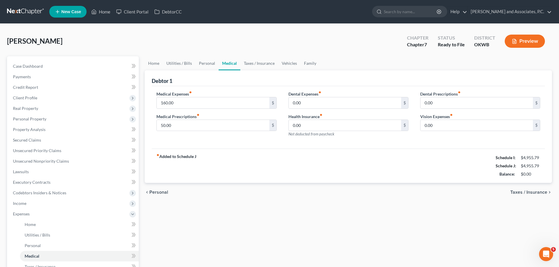
click at [541, 194] on span "Taxes / Insurance" at bounding box center [528, 192] width 37 height 5
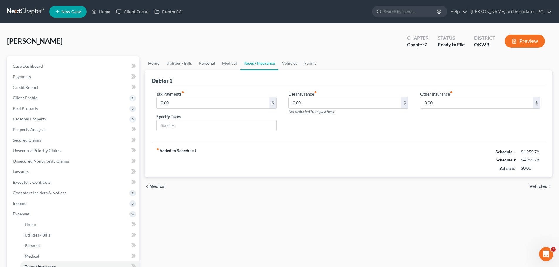
click at [537, 188] on span "Vehicles" at bounding box center [538, 186] width 18 height 5
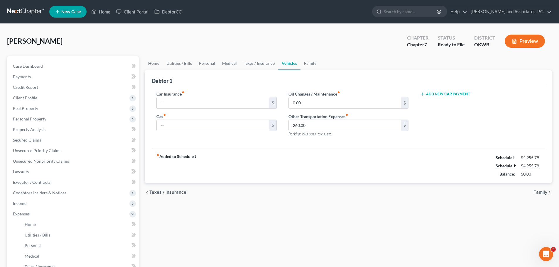
click at [541, 192] on span "Family" at bounding box center [540, 192] width 14 height 5
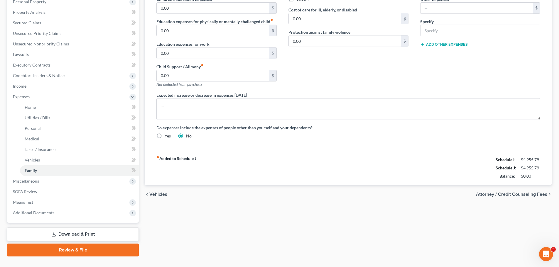
click at [539, 193] on span "Attorney / Credit Counseling Fees" at bounding box center [511, 194] width 71 height 5
select select "0"
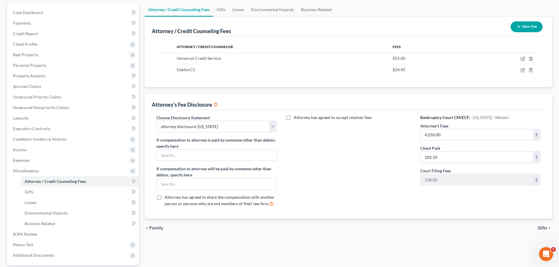
scroll to position [59, 0]
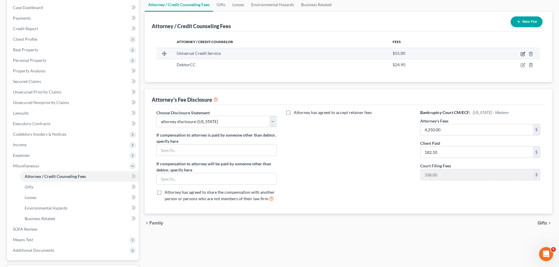
click at [524, 54] on icon "button" at bounding box center [522, 54] width 5 height 5
select select "39"
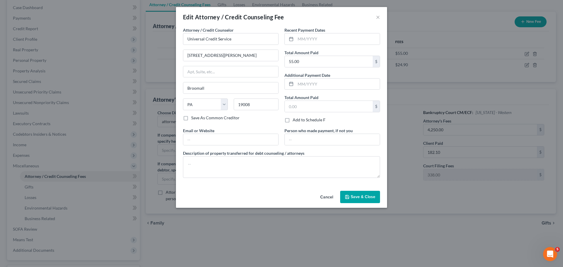
click at [367, 196] on span "Save & Close" at bounding box center [363, 197] width 25 height 5
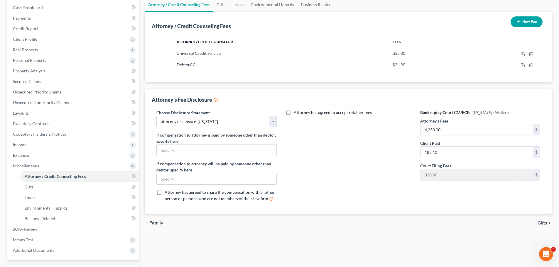
scroll to position [88, 0]
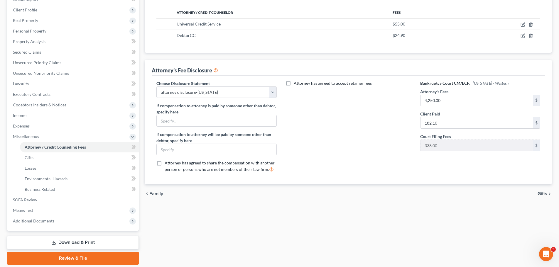
click at [541, 195] on span "Gifts" at bounding box center [543, 194] width 10 height 5
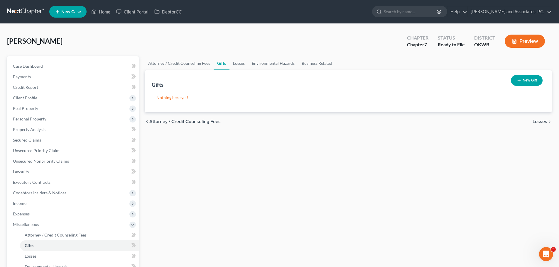
click at [539, 124] on span "Losses" at bounding box center [540, 121] width 15 height 5
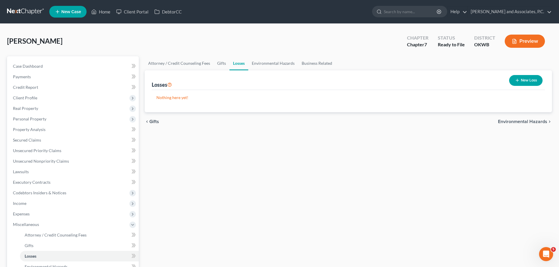
click at [539, 122] on span "Environmental Hazards" at bounding box center [522, 121] width 49 height 5
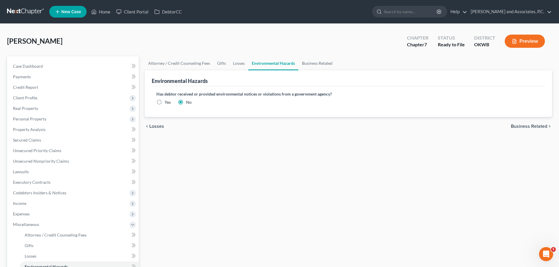
click at [536, 124] on span "Business Related" at bounding box center [529, 126] width 36 height 5
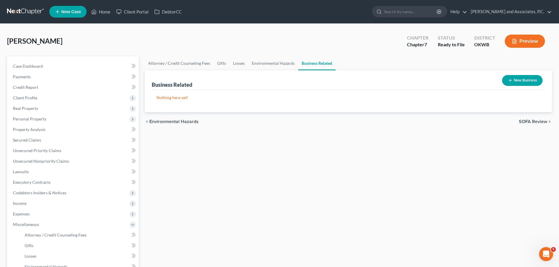
click at [532, 123] on span "SOFA Review" at bounding box center [533, 121] width 28 height 5
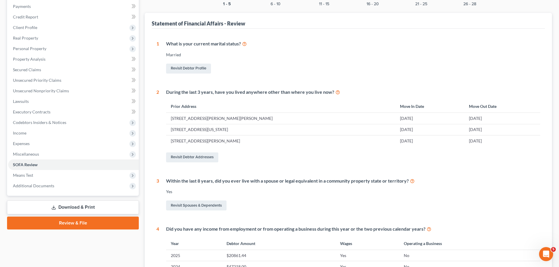
scroll to position [88, 0]
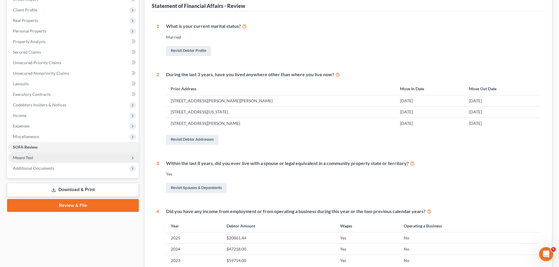
click at [18, 159] on span "Means Test" at bounding box center [23, 157] width 20 height 5
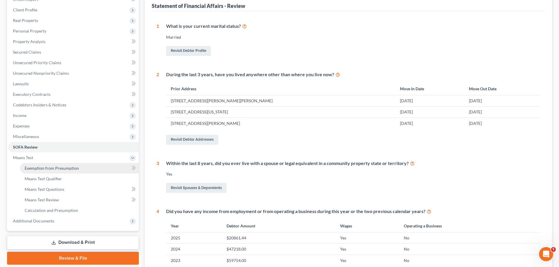
click at [39, 167] on span "Exemption from Presumption" at bounding box center [52, 168] width 54 height 5
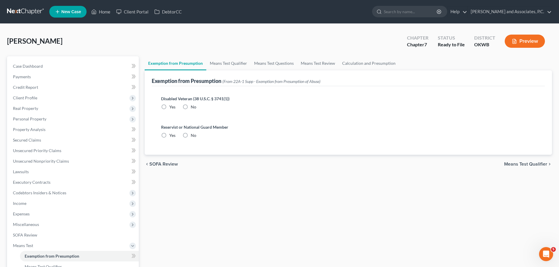
click at [191, 108] on label "No" at bounding box center [194, 107] width 6 height 6
click at [193, 108] on input "No" at bounding box center [195, 106] width 4 height 4
radio input "true"
click at [191, 137] on label "No" at bounding box center [194, 136] width 6 height 6
click at [193, 136] on input "No" at bounding box center [195, 135] width 4 height 4
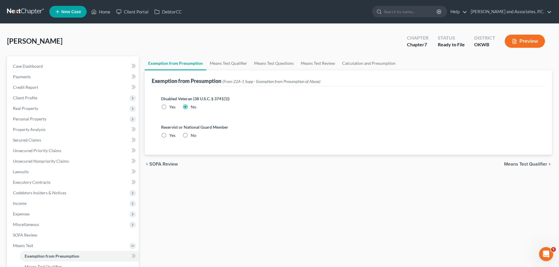
radio input "true"
click at [525, 165] on span "Means Test Qualifier" at bounding box center [525, 164] width 43 height 5
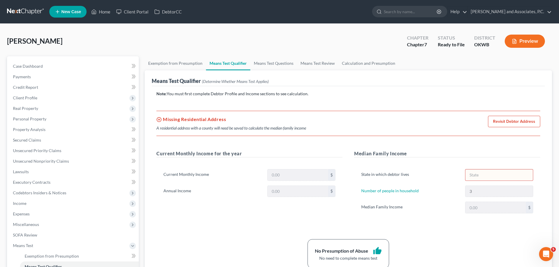
click at [504, 123] on link "Revisit Debtor Address" at bounding box center [514, 122] width 52 height 12
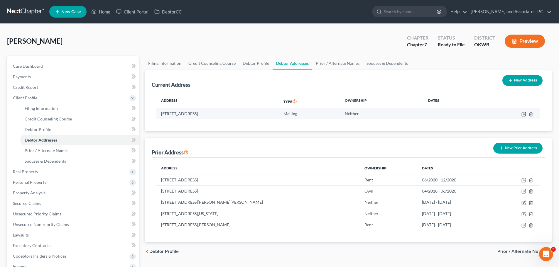
click at [522, 115] on icon "button" at bounding box center [523, 114] width 5 height 5
select select "37"
select select "8"
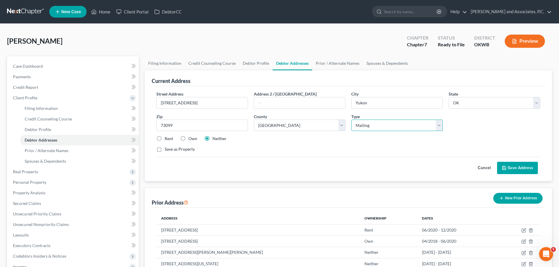
click at [361, 126] on select "Select Residential Mailing Rental Business" at bounding box center [397, 126] width 92 height 12
select select "0"
click at [351, 120] on select "Select Residential Mailing Rental Business" at bounding box center [397, 126] width 92 height 12
click at [513, 165] on button "Save Address" at bounding box center [517, 168] width 41 height 12
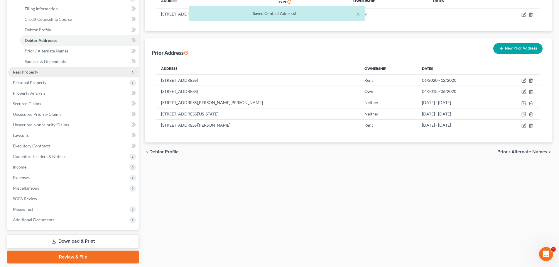
scroll to position [119, 0]
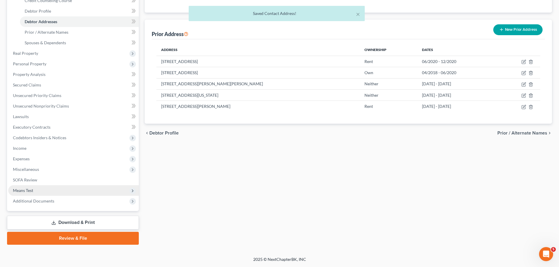
click at [28, 191] on span "Means Test" at bounding box center [23, 190] width 20 height 5
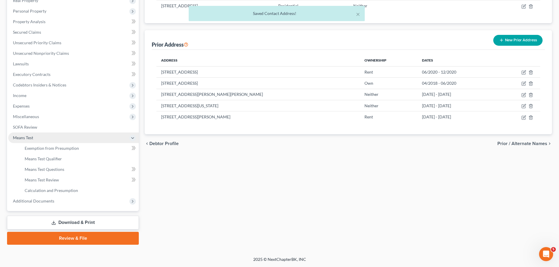
scroll to position [108, 0]
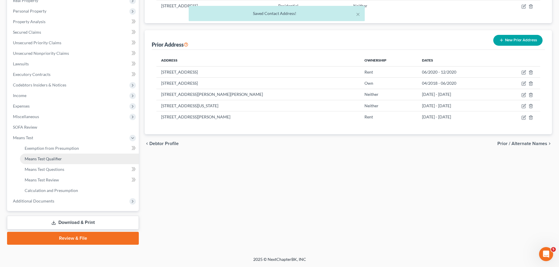
click at [36, 160] on span "Means Test Qualifier" at bounding box center [43, 158] width 37 height 5
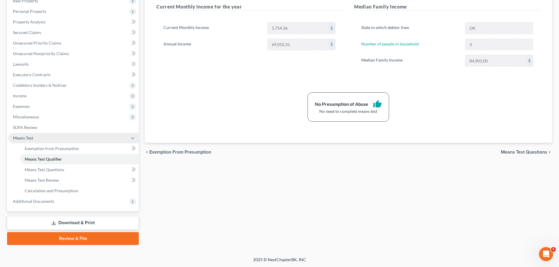
scroll to position [108, 0]
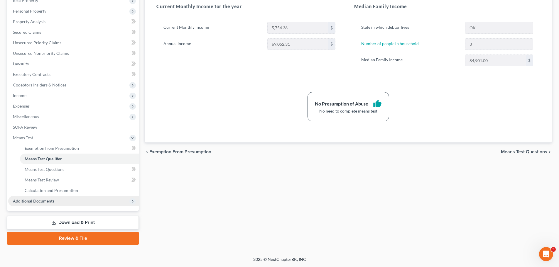
click at [37, 202] on span "Additional Documents" at bounding box center [33, 201] width 41 height 5
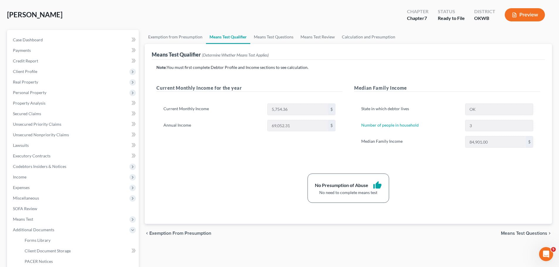
scroll to position [20, 0]
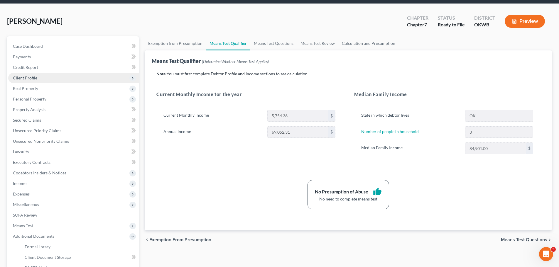
click at [19, 76] on span "Client Profile" at bounding box center [25, 77] width 24 height 5
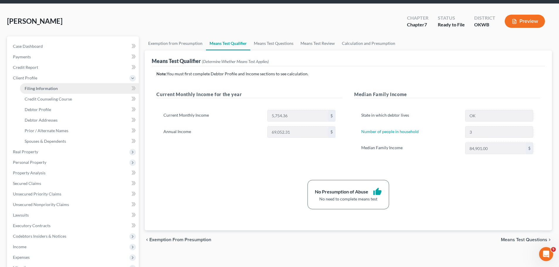
click at [27, 84] on link "Filing Information" at bounding box center [79, 88] width 119 height 11
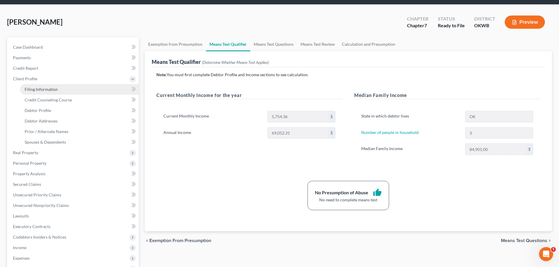
select select "1"
select select "0"
select select "37"
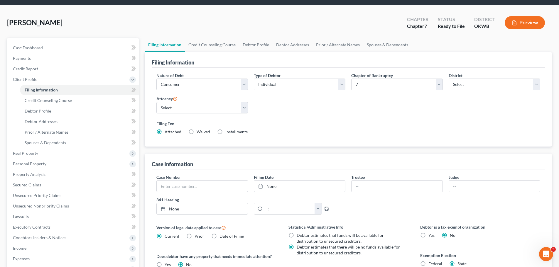
scroll to position [2, 0]
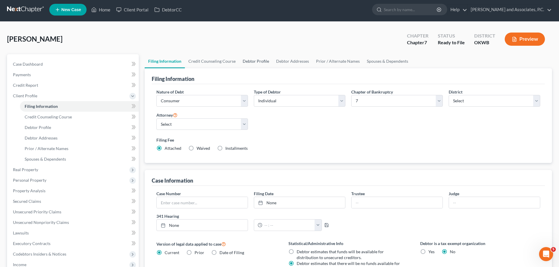
click at [252, 62] on link "Debtor Profile" at bounding box center [255, 61] width 33 height 14
select select "1"
select select "2"
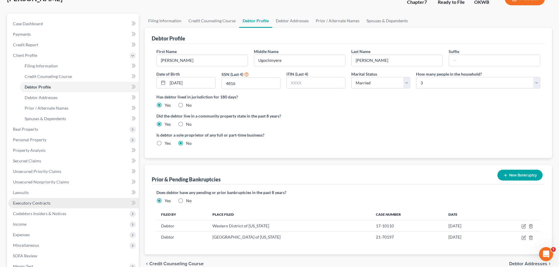
scroll to position [29, 0]
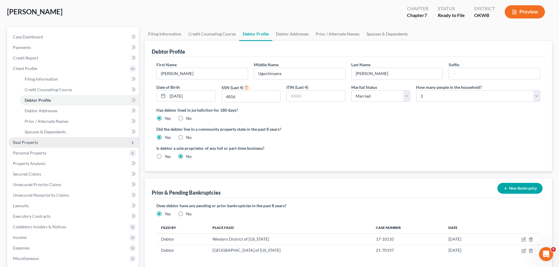
click at [35, 141] on span "Real Property" at bounding box center [25, 142] width 25 height 5
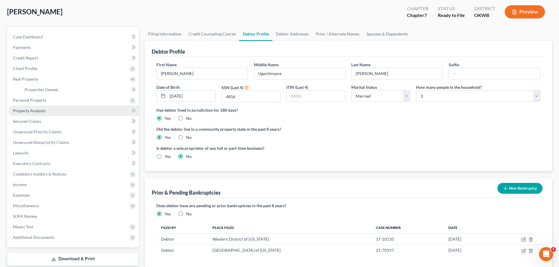
click at [34, 114] on link "Property Analysis" at bounding box center [73, 111] width 131 height 11
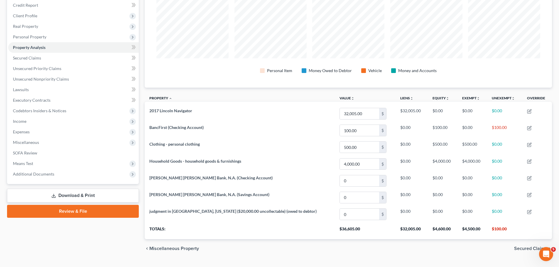
scroll to position [95, 0]
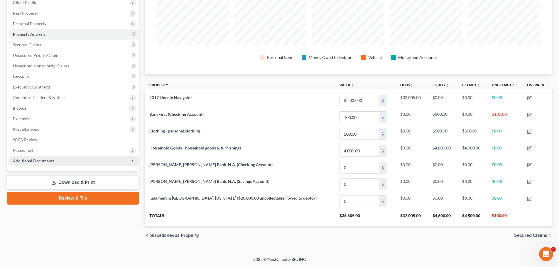
click at [31, 160] on span "Additional Documents" at bounding box center [33, 160] width 41 height 5
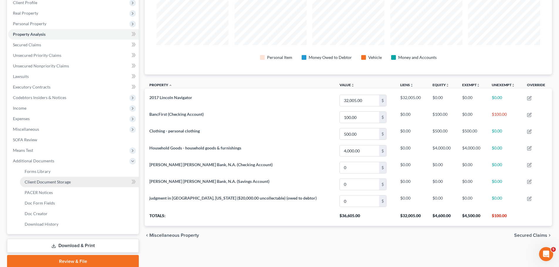
click at [38, 184] on span "Client Document Storage" at bounding box center [48, 182] width 46 height 5
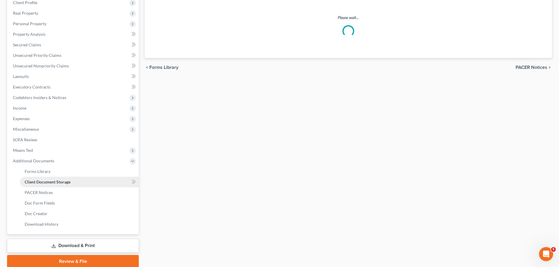
scroll to position [24, 0]
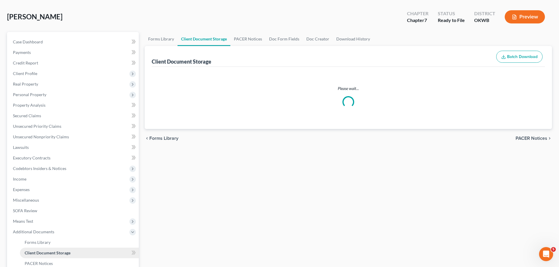
select select "2"
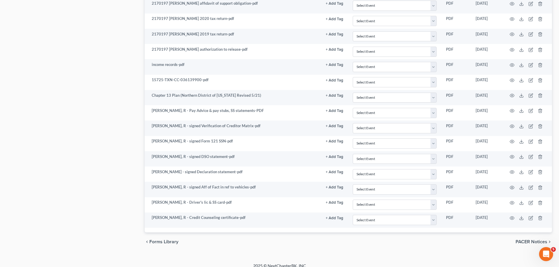
scroll to position [563, 0]
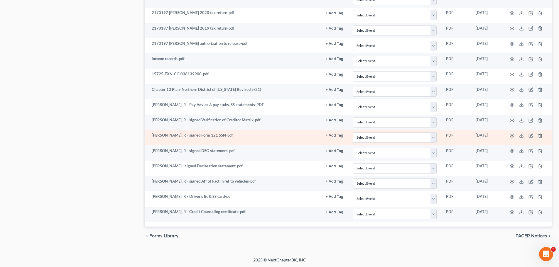
click at [258, 136] on td "Daniel, R - signed Form 121 SSN-pdf" at bounding box center [233, 137] width 176 height 15
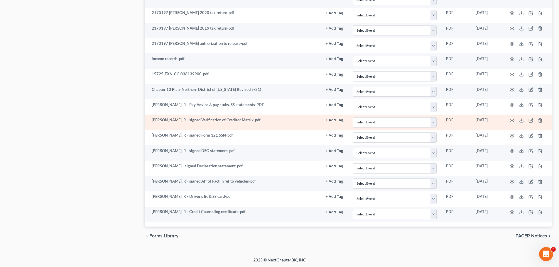
click at [259, 119] on td "Daniel, R - signed Verification of Creditor Matrix-pdf" at bounding box center [233, 122] width 176 height 15
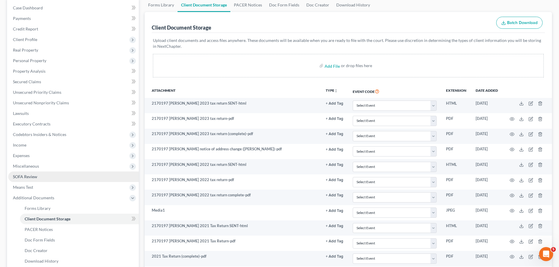
scroll to position [59, 0]
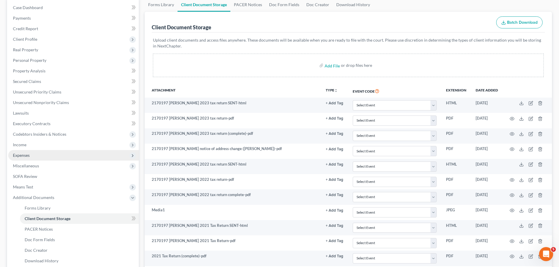
click at [22, 155] on span "Expenses" at bounding box center [21, 155] width 17 height 5
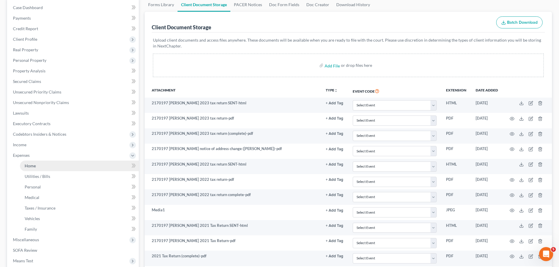
click at [28, 167] on span "Home" at bounding box center [30, 165] width 11 height 5
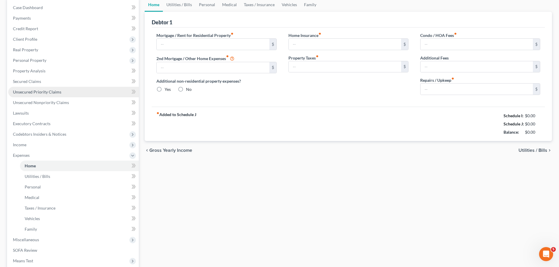
scroll to position [8, 0]
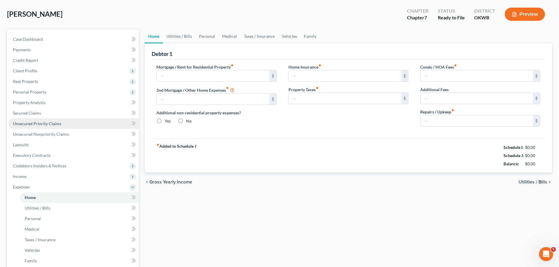
type input "2,300.00"
type input "0.00"
radio input "true"
type input "0.00"
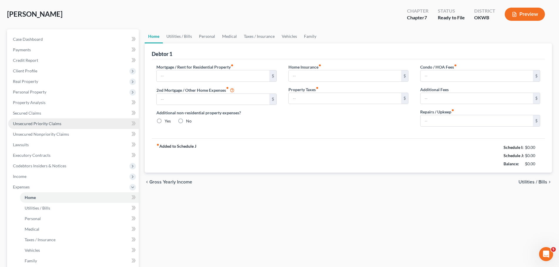
type input "0.00"
type input "50.00"
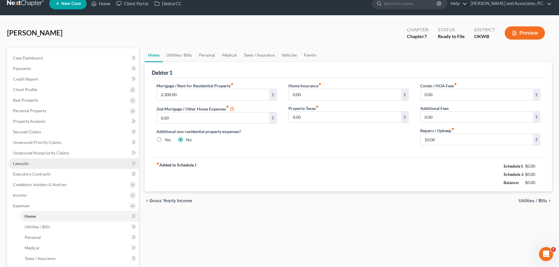
scroll to position [0, 0]
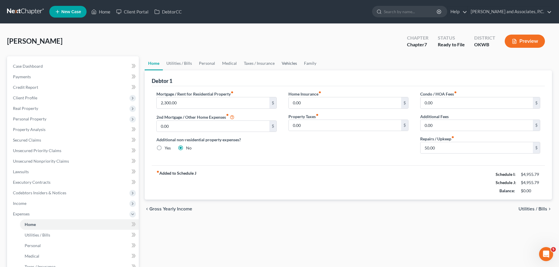
click at [287, 64] on link "Vehicles" at bounding box center [289, 63] width 22 height 14
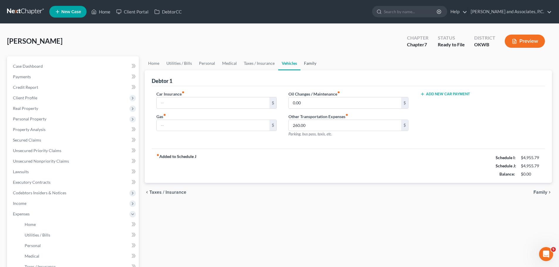
click at [312, 63] on link "Family" at bounding box center [309, 63] width 19 height 14
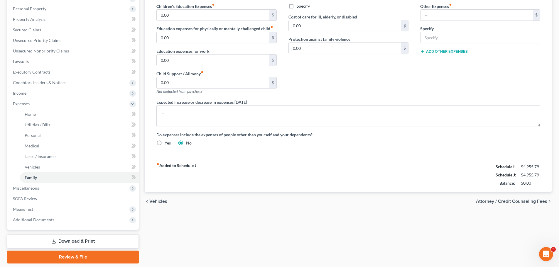
scroll to position [129, 0]
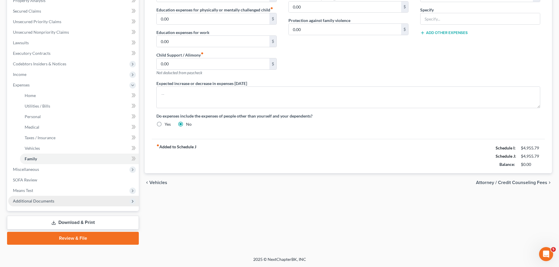
click at [17, 199] on span "Additional Documents" at bounding box center [33, 201] width 41 height 5
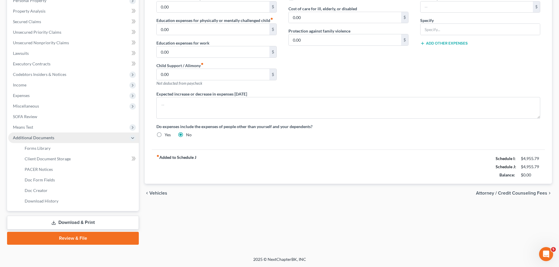
scroll to position [119, 0]
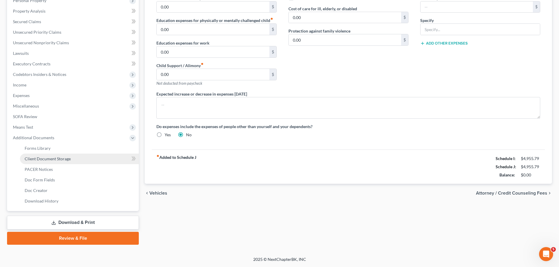
click at [31, 160] on span "Client Document Storage" at bounding box center [48, 158] width 46 height 5
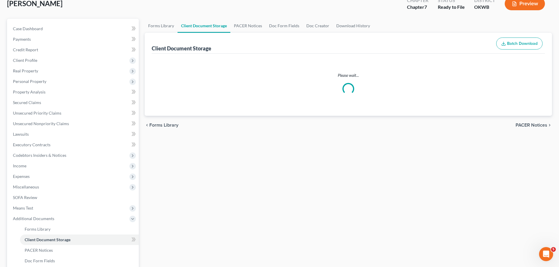
scroll to position [3, 0]
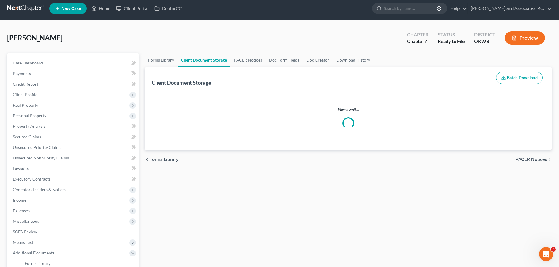
select select "2"
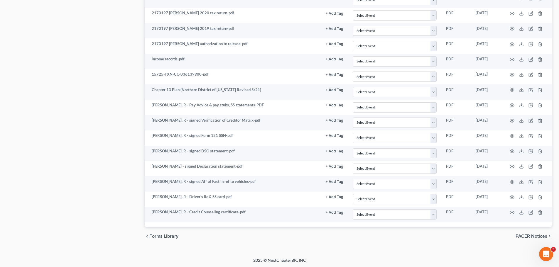
scroll to position [563, 0]
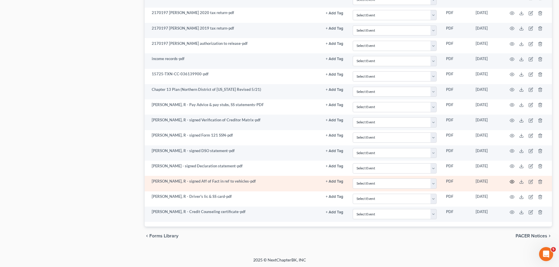
click at [513, 181] on icon "button" at bounding box center [512, 182] width 5 height 5
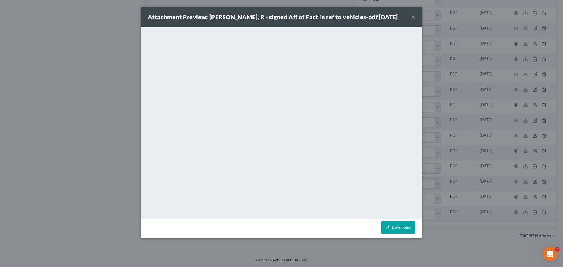
click at [413, 18] on button "×" at bounding box center [413, 16] width 4 height 7
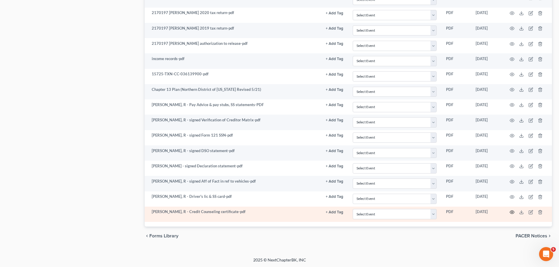
click at [511, 213] on icon "button" at bounding box center [512, 212] width 5 height 5
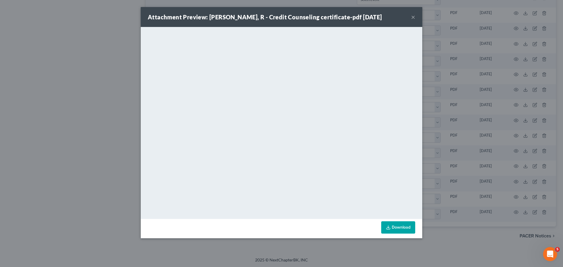
click at [413, 18] on button "×" at bounding box center [413, 16] width 4 height 7
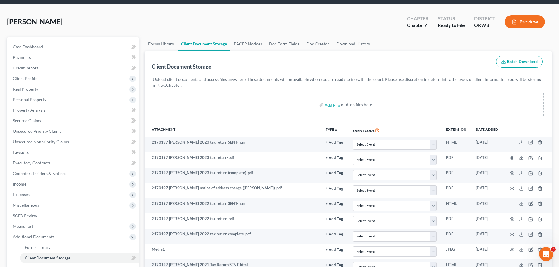
scroll to position [6, 0]
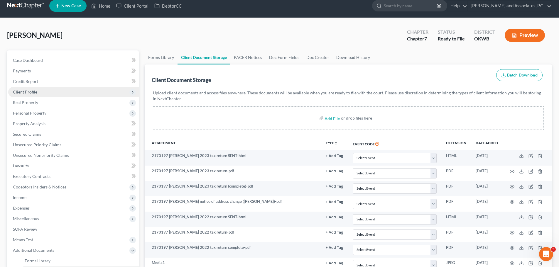
click at [26, 90] on span "Client Profile" at bounding box center [25, 91] width 24 height 5
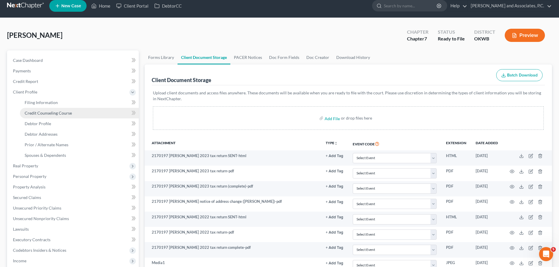
click at [34, 113] on span "Credit Counseling Course" at bounding box center [48, 113] width 47 height 5
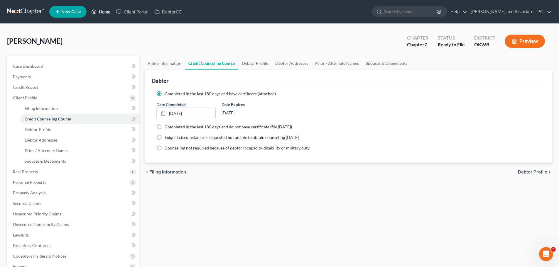
drag, startPoint x: 105, startPoint y: 12, endPoint x: 106, endPoint y: 16, distance: 3.3
click at [105, 12] on link "Home" at bounding box center [100, 11] width 25 height 11
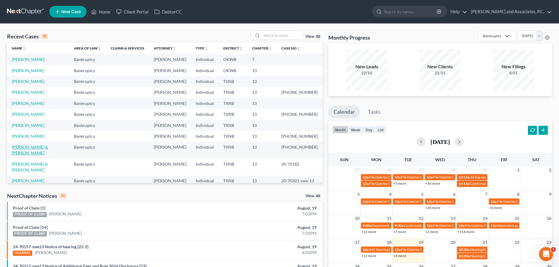
click at [32, 147] on link "Welborn, John & Megan" at bounding box center [30, 150] width 36 height 11
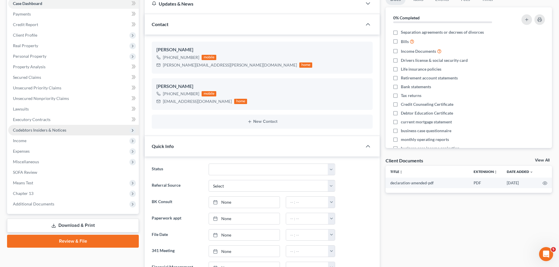
scroll to position [88, 0]
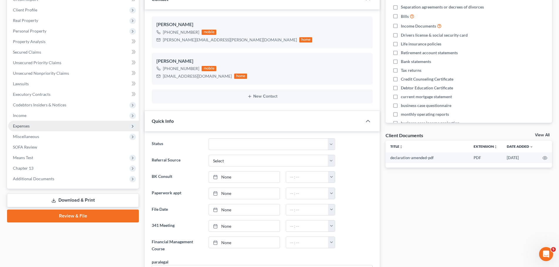
click at [19, 127] on span "Expenses" at bounding box center [21, 126] width 17 height 5
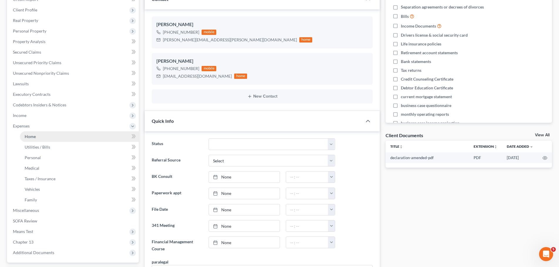
click at [28, 135] on span "Home" at bounding box center [30, 136] width 11 height 5
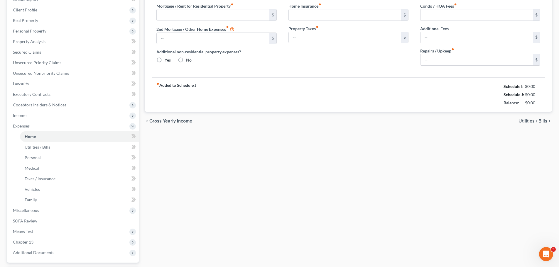
scroll to position [21, 0]
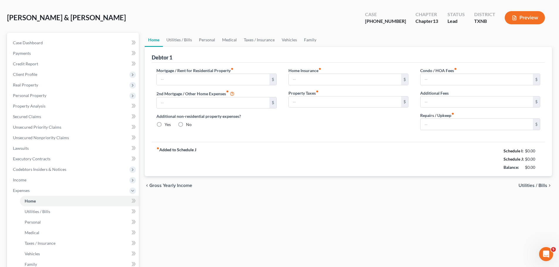
type input "2,842.44"
type input "0.00"
radio input "true"
type input "0.00"
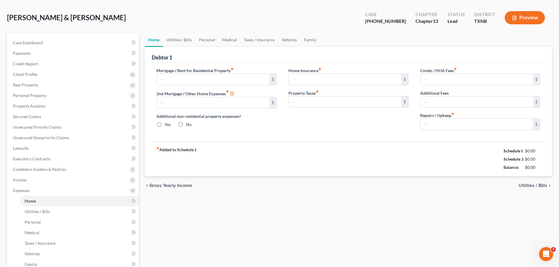
type input "0.00"
type input "200.00"
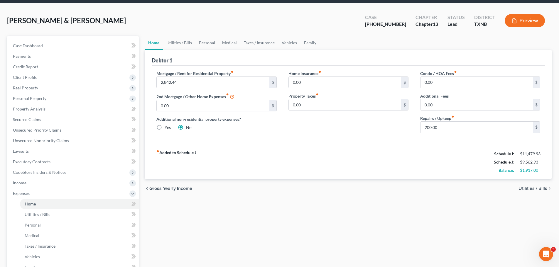
scroll to position [0, 0]
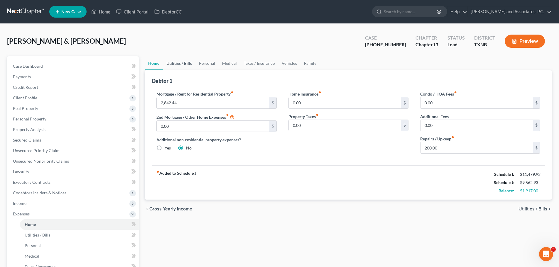
click at [176, 62] on link "Utilities / Bills" at bounding box center [179, 63] width 33 height 14
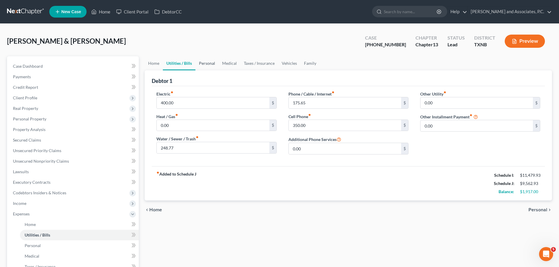
click at [207, 64] on link "Personal" at bounding box center [206, 63] width 23 height 14
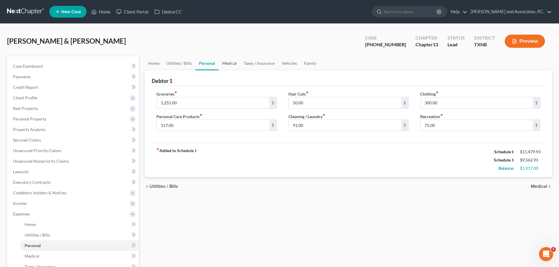
click at [231, 62] on link "Medical" at bounding box center [230, 63] width 22 height 14
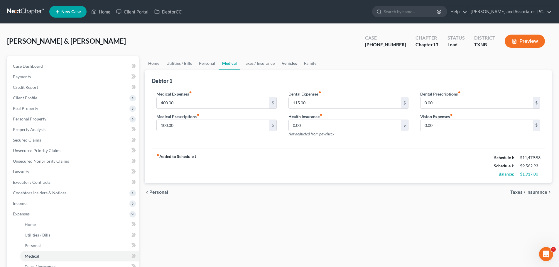
click at [293, 64] on link "Vehicles" at bounding box center [289, 63] width 22 height 14
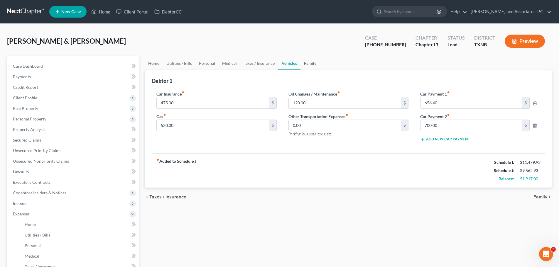
click at [311, 65] on link "Family" at bounding box center [309, 63] width 19 height 14
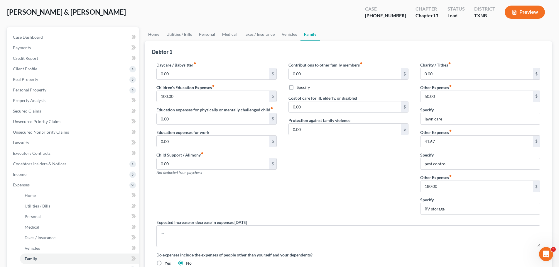
scroll to position [29, 0]
click at [209, 33] on link "Personal" at bounding box center [206, 34] width 23 height 14
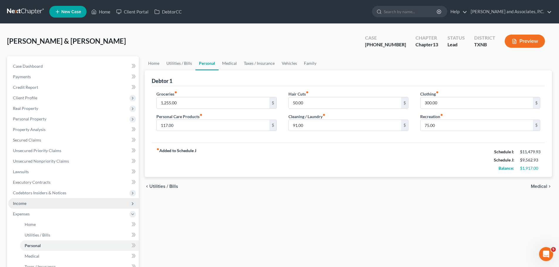
click at [22, 203] on span "Income" at bounding box center [19, 203] width 13 height 5
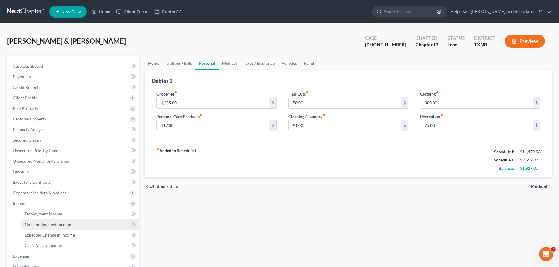
click at [36, 222] on link "Non Employment Income" at bounding box center [79, 224] width 119 height 11
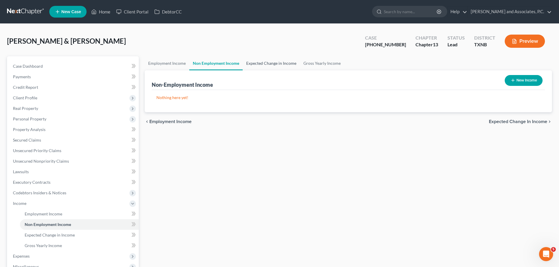
click at [260, 66] on link "Expected Change in Income" at bounding box center [271, 63] width 57 height 14
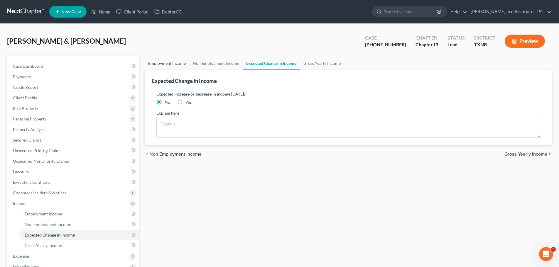
click at [165, 62] on link "Employment Income" at bounding box center [167, 63] width 45 height 14
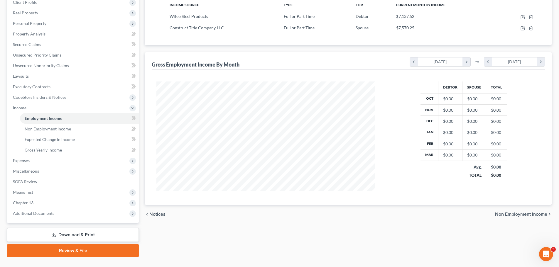
scroll to position [108, 0]
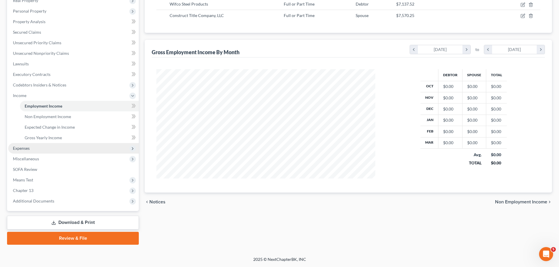
click at [23, 147] on span "Expenses" at bounding box center [21, 148] width 17 height 5
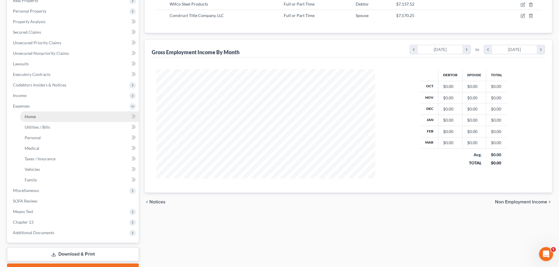
click at [31, 117] on span "Home" at bounding box center [30, 116] width 11 height 5
